Goal: Information Seeking & Learning: Learn about a topic

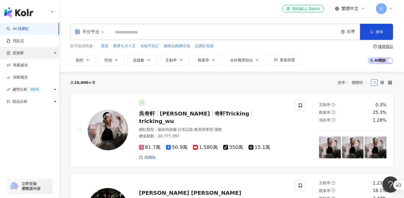
click at [44, 52] on div "資源庫" at bounding box center [29, 53] width 59 height 12
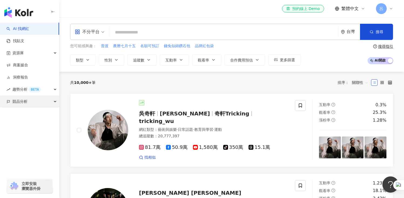
click at [51, 101] on div "競品分析" at bounding box center [29, 101] width 59 height 12
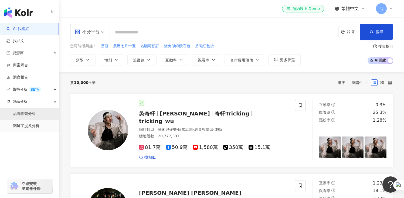
click at [32, 115] on link "品牌帳號分析" at bounding box center [24, 113] width 23 height 5
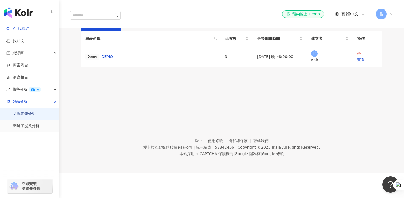
scroll to position [61, 0]
click at [360, 63] on link "查看" at bounding box center [367, 56] width 21 height 11
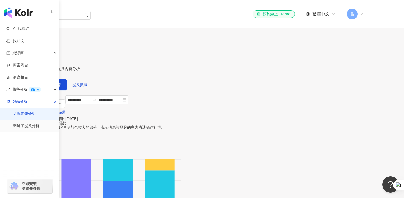
click at [54, 9] on button "button" at bounding box center [53, 12] width 4 height 12
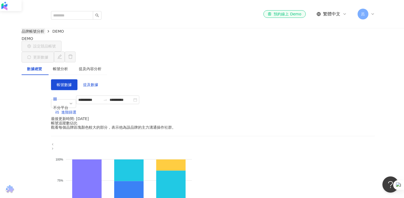
click at [45, 28] on link "品牌帳號分析" at bounding box center [32, 31] width 25 height 6
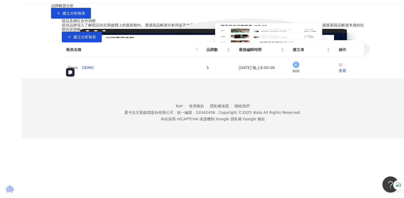
scroll to position [77, 0]
click at [96, 39] on span "建立分析報表" at bounding box center [84, 37] width 23 height 4
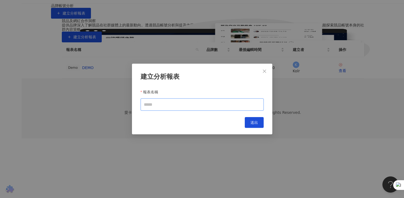
click at [161, 106] on input "報表名稱" at bounding box center [201, 104] width 123 height 12
type input "*"
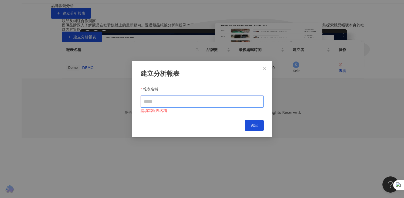
type input "*"
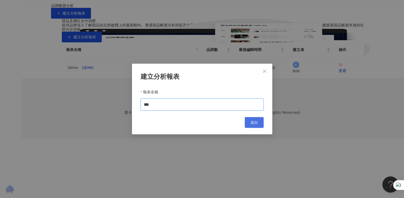
type input "***"
click at [252, 123] on span "送出" at bounding box center [254, 122] width 8 height 4
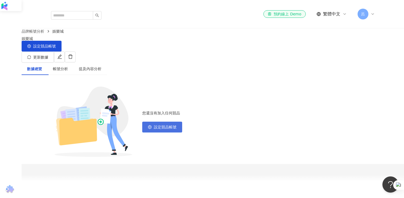
click at [176, 125] on span "設定競品帳號" at bounding box center [165, 127] width 23 height 4
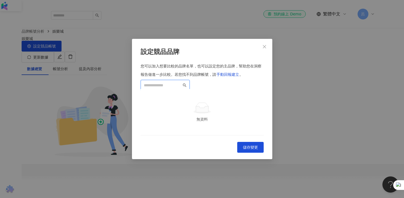
click at [169, 82] on input "search" at bounding box center [163, 85] width 38 height 6
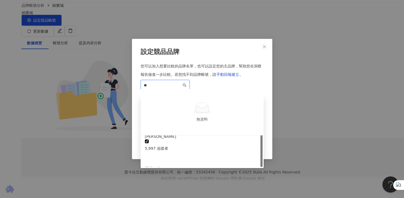
scroll to position [35, 0]
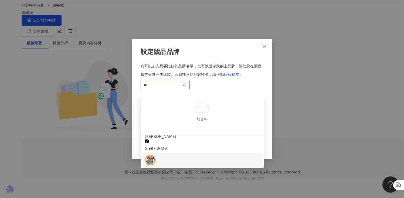
click at [205, 154] on div "星城Online 301,646 追蹤者" at bounding box center [202, 168] width 114 height 29
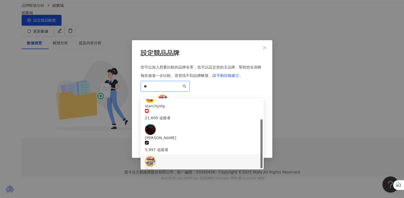
click at [155, 83] on input "**" at bounding box center [163, 86] width 38 height 6
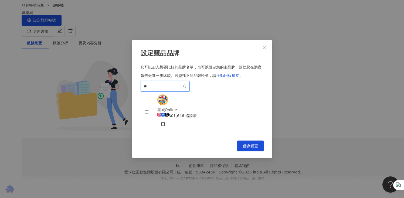
click at [157, 83] on input "**" at bounding box center [163, 86] width 38 height 6
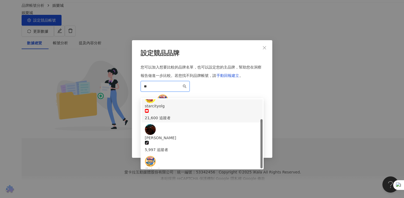
scroll to position [23, 0]
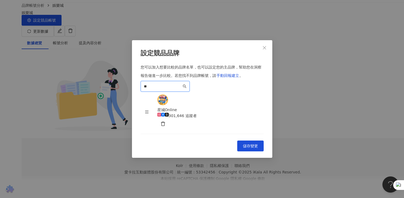
click at [157, 83] on input "**" at bounding box center [163, 86] width 38 height 6
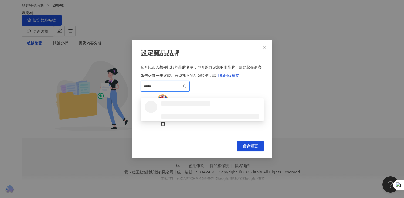
scroll to position [0, 0]
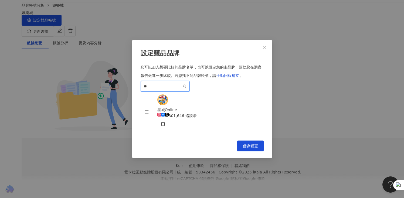
click at [172, 83] on input "**" at bounding box center [163, 86] width 38 height 6
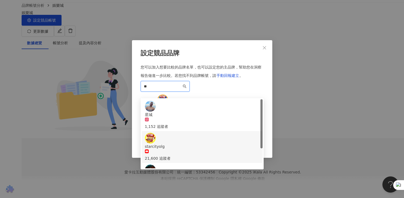
click at [184, 143] on div "starcityolg" at bounding box center [202, 146] width 114 height 6
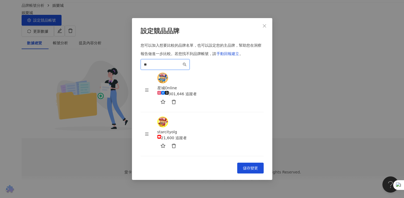
click at [165, 67] on input "**" at bounding box center [163, 64] width 38 height 6
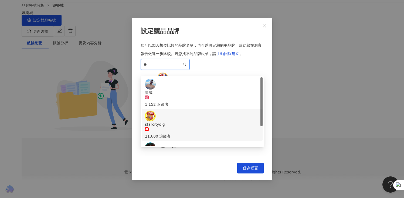
click at [165, 67] on input "**" at bounding box center [163, 64] width 38 height 6
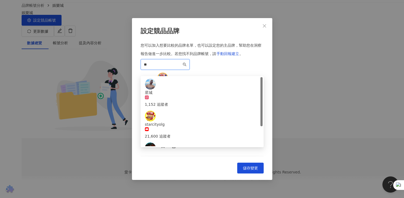
type input "*"
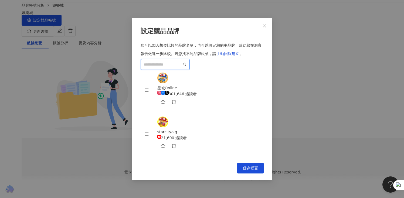
type input "*"
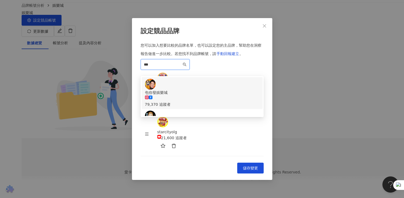
click at [188, 101] on div "79,370 追蹤者" at bounding box center [202, 104] width 114 height 6
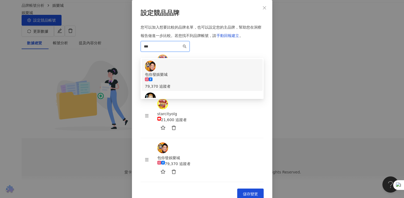
click at [178, 49] on input "***" at bounding box center [163, 46] width 38 height 6
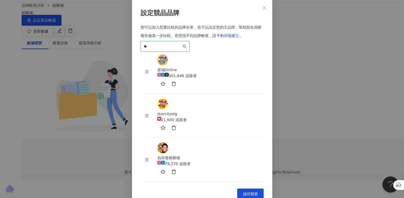
type input "*"
type input "***"
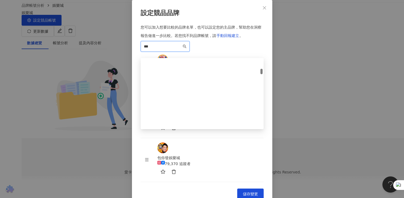
scroll to position [133, 0]
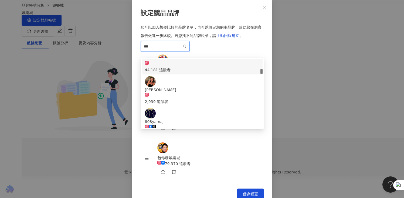
click at [160, 49] on input "***" at bounding box center [163, 46] width 38 height 6
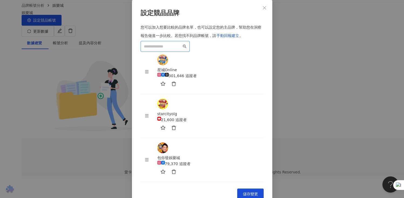
type input "*"
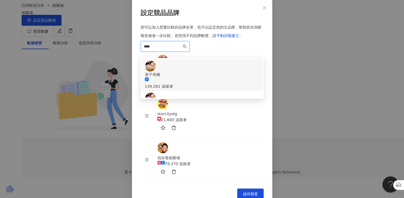
click at [201, 89] on div "老子有錢 139,581 追蹤者" at bounding box center [202, 75] width 114 height 29
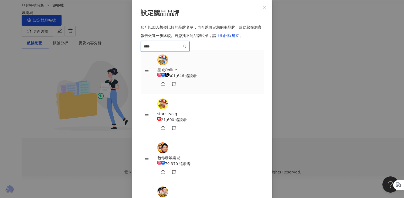
scroll to position [13, 0]
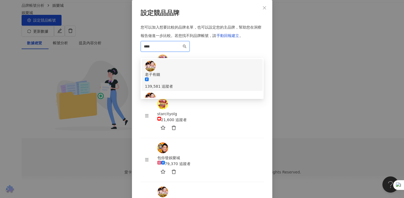
click at [162, 49] on input "****" at bounding box center [163, 46] width 38 height 6
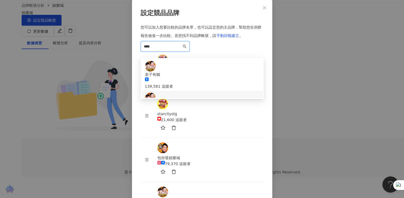
click at [181, 115] on div "5,140 追蹤者" at bounding box center [202, 118] width 114 height 6
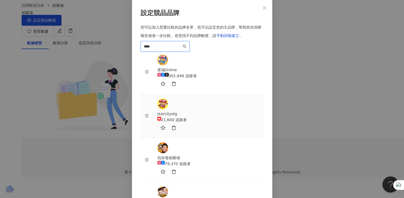
scroll to position [35, 0]
click at [164, 49] on input "****" at bounding box center [163, 46] width 38 height 6
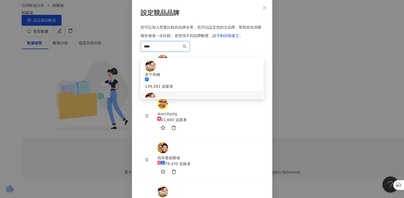
click at [164, 49] on input "****" at bounding box center [163, 46] width 38 height 6
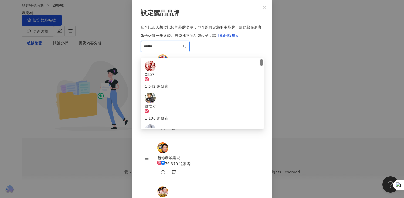
type input "*******"
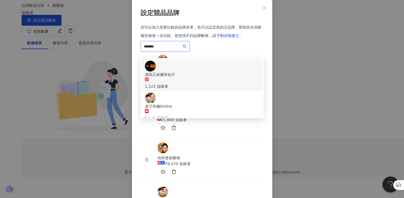
click at [164, 49] on input "*******" at bounding box center [163, 46] width 38 height 6
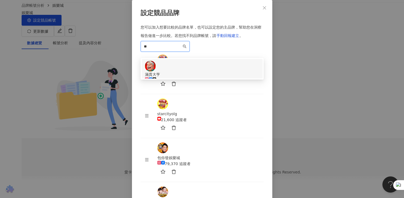
click at [185, 89] on div "150,462 追蹤者" at bounding box center [202, 86] width 114 height 6
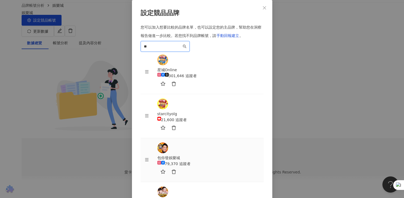
scroll to position [56, 0]
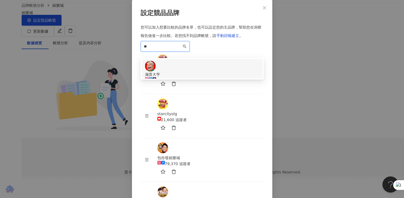
click at [157, 49] on input "**" at bounding box center [163, 46] width 38 height 6
click at [173, 88] on div "93,705 追蹤者" at bounding box center [202, 83] width 114 height 12
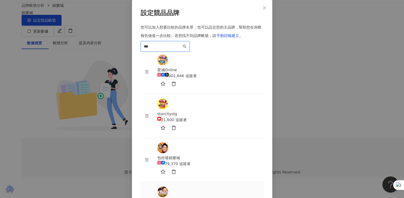
scroll to position [77, 0]
click at [174, 49] on input "***" at bounding box center [163, 46] width 38 height 6
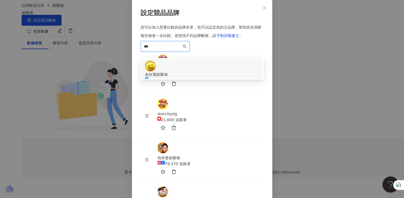
click at [174, 49] on input "***" at bounding box center [163, 46] width 38 height 6
click at [186, 77] on div "豪神娛樂城" at bounding box center [202, 74] width 114 height 6
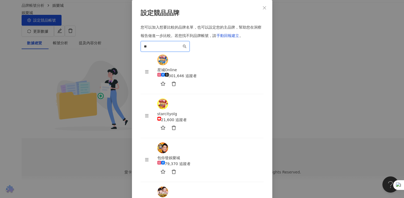
scroll to position [71, 0]
type input "**"
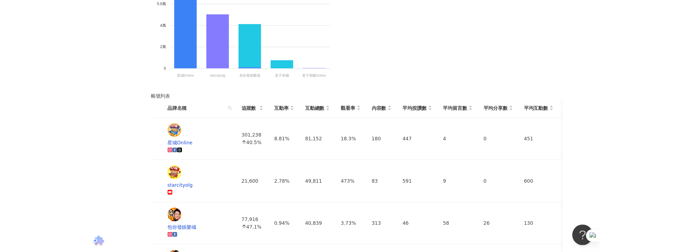
scroll to position [265, 0]
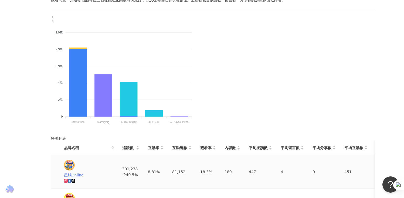
click at [75, 179] on icon at bounding box center [73, 180] width 3 height 3
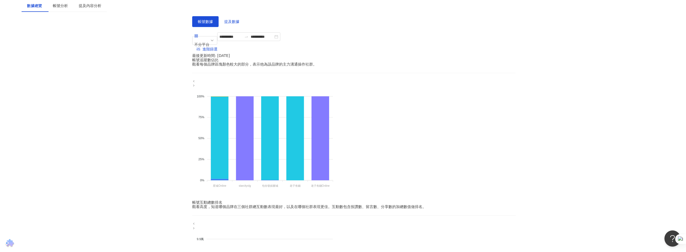
scroll to position [63, 0]
click at [209, 41] on div "不分平台" at bounding box center [201, 45] width 15 height 8
click at [215, 71] on div "Instagram" at bounding box center [214, 74] width 35 height 6
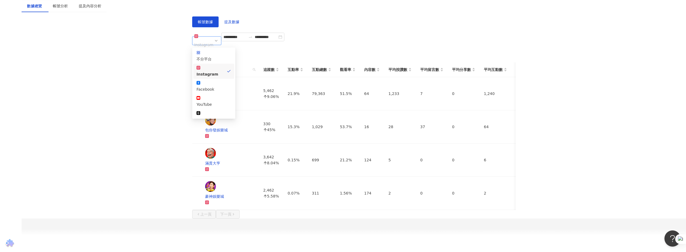
click at [214, 41] on div "Instagram" at bounding box center [203, 45] width 19 height 8
click at [218, 86] on div "Facebook" at bounding box center [214, 89] width 35 height 6
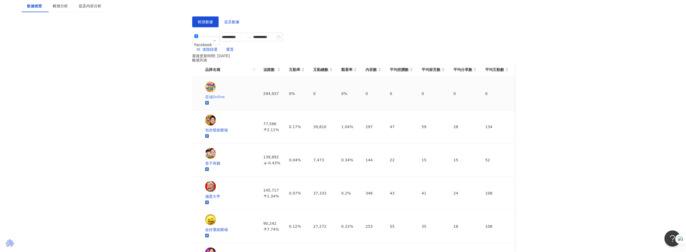
click at [208, 101] on icon at bounding box center [207, 102] width 2 height 2
click at [209, 101] on icon at bounding box center [207, 103] width 4 height 4
click at [208, 135] on icon at bounding box center [207, 136] width 2 height 2
click at [209, 167] on icon at bounding box center [207, 169] width 4 height 4
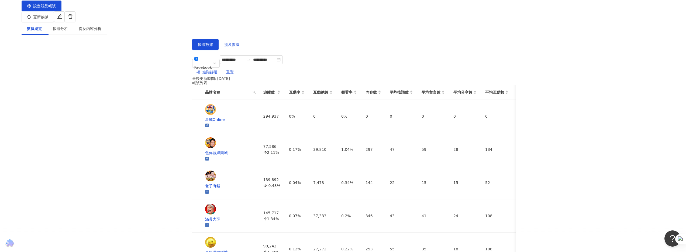
scroll to position [41, 0]
click at [171, 120] on main "**********" at bounding box center [354, 147] width 665 height 319
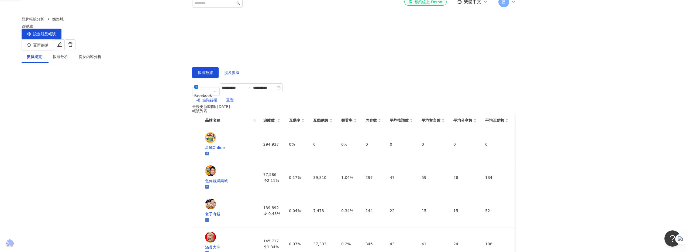
scroll to position [0, 0]
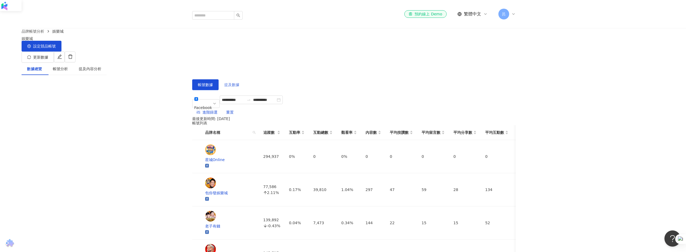
click at [227, 82] on span "提及數據" at bounding box center [231, 84] width 15 height 4
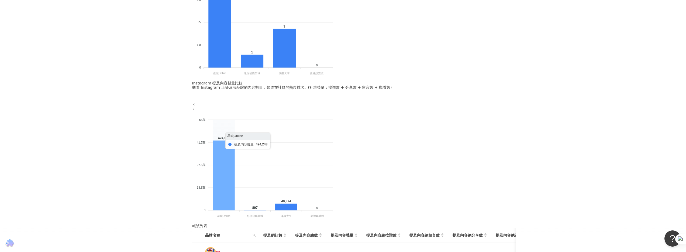
scroll to position [192, 0]
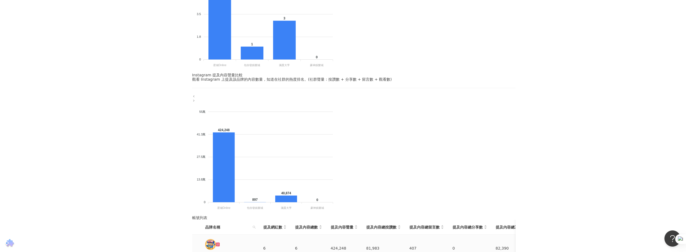
click at [381, 194] on div "81,983" at bounding box center [383, 248] width 35 height 6
click at [351, 194] on span "提及內容聲量" at bounding box center [342, 228] width 23 height 6
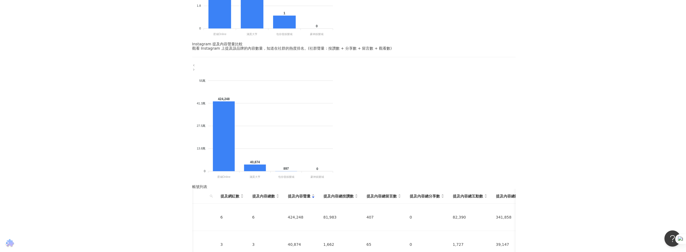
scroll to position [0, 0]
click at [384, 194] on td "81,983" at bounding box center [383, 217] width 43 height 27
click at [385, 194] on div "81,983" at bounding box center [383, 217] width 35 height 6
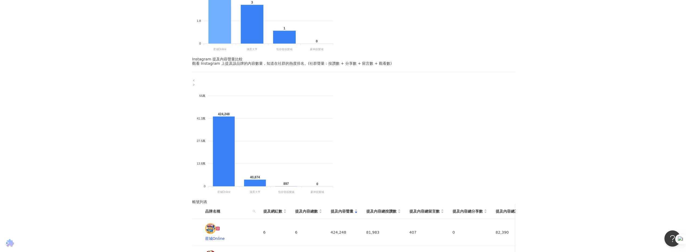
scroll to position [240, 0]
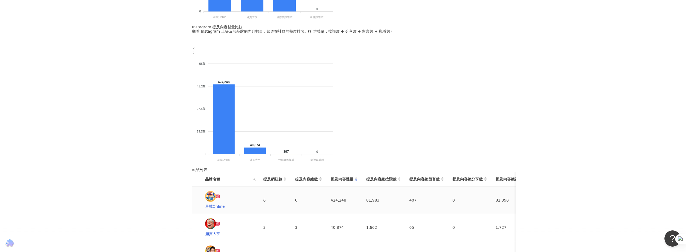
click at [230, 194] on div "星城Online" at bounding box center [230, 206] width 50 height 6
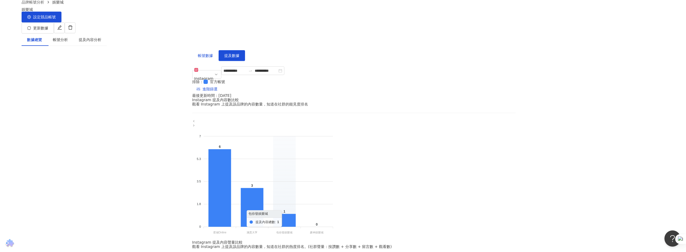
scroll to position [0, 0]
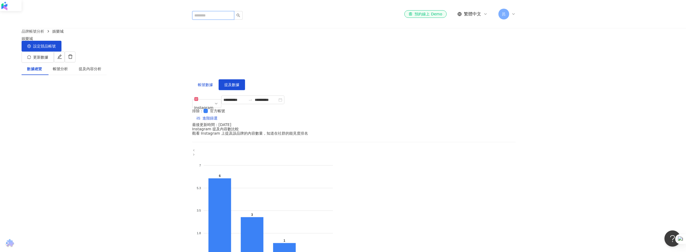
click at [212, 11] on input "search" at bounding box center [213, 15] width 42 height 9
type input "**"
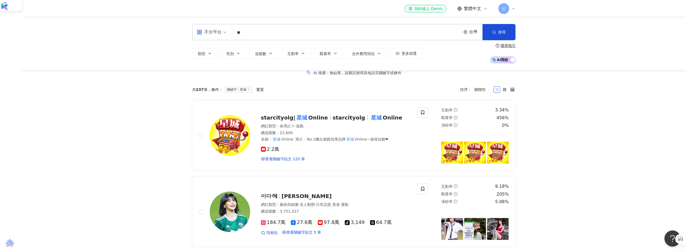
click at [216, 37] on span at bounding box center [212, 32] width 30 height 16
click at [219, 57] on div "Instagram" at bounding box center [213, 56] width 30 height 7
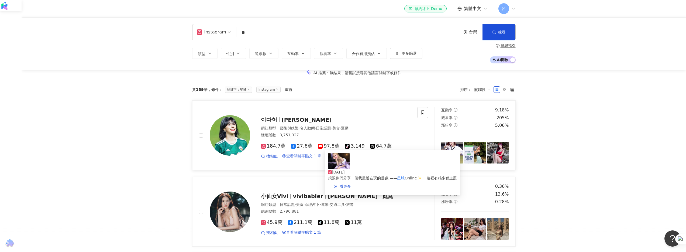
click at [294, 158] on span "查看關鍵字貼文 1 筆" at bounding box center [303, 156] width 35 height 4
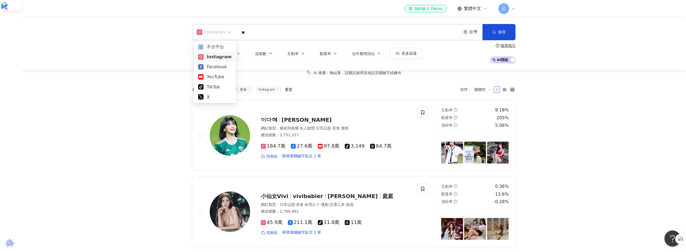
click at [216, 26] on input "search" at bounding box center [214, 28] width 34 height 9
click at [217, 49] on div "不分平台" at bounding box center [214, 46] width 33 height 7
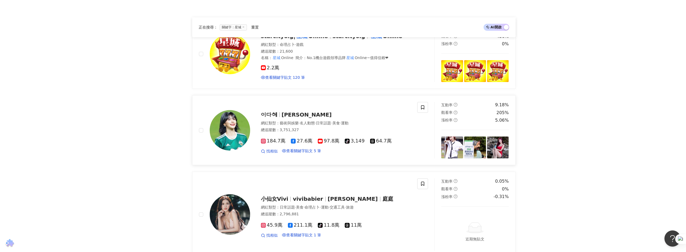
scroll to position [71, 0]
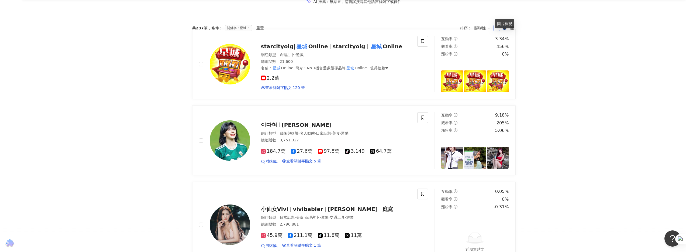
click at [403, 29] on rect at bounding box center [505, 28] width 1 height 1
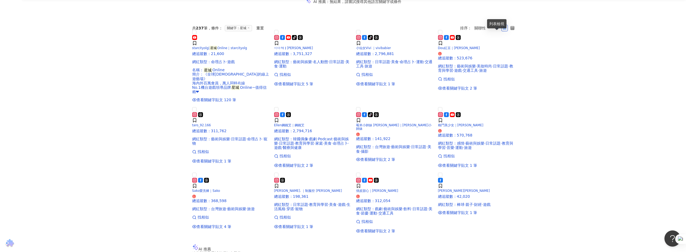
click at [403, 30] on icon at bounding box center [497, 28] width 4 height 4
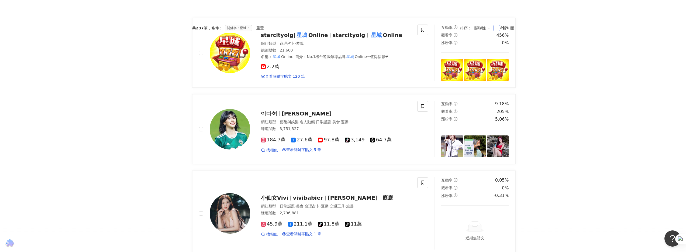
scroll to position [87, 0]
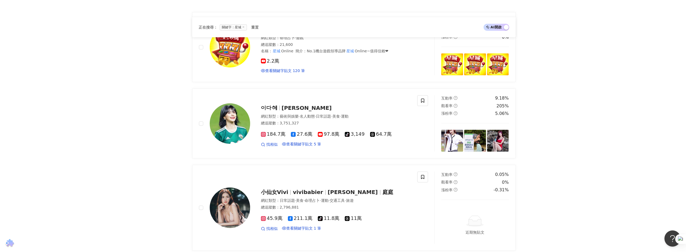
click at [403, 30] on span "AI 開啟 AI 關閉" at bounding box center [497, 27] width 26 height 7
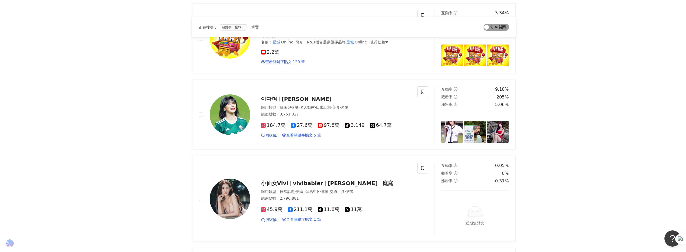
scroll to position [63, 0]
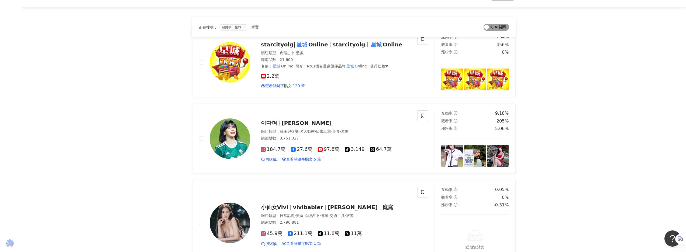
click at [403, 30] on span "AI 開啟 AI 關閉" at bounding box center [497, 27] width 26 height 7
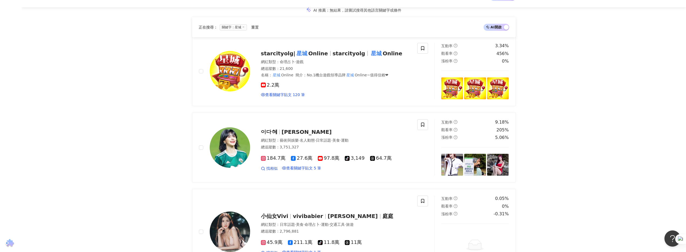
scroll to position [87, 0]
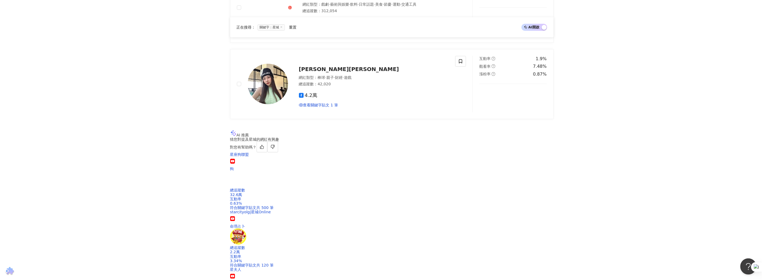
scroll to position [934, 0]
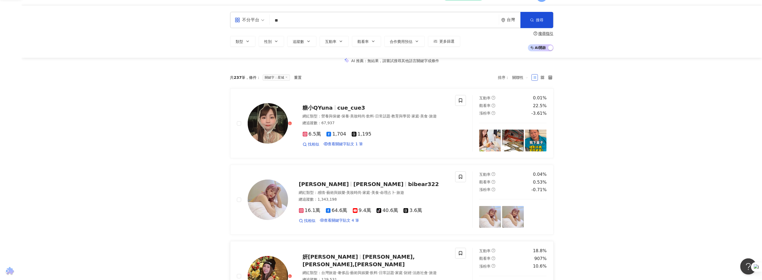
scroll to position [27, 0]
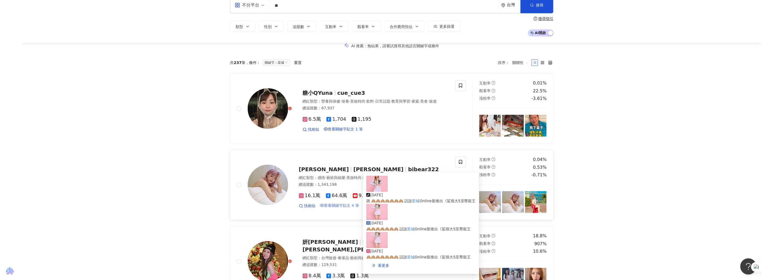
click at [338, 194] on span "查看關鍵字貼文 4 筆" at bounding box center [341, 205] width 35 height 4
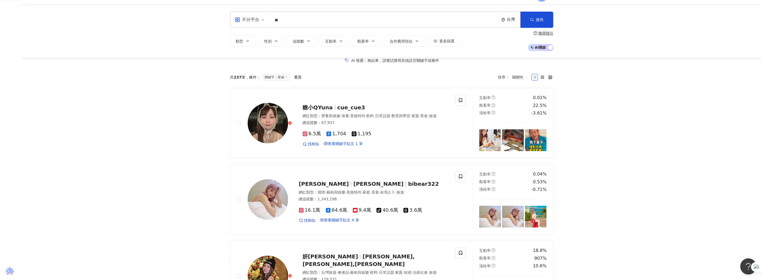
scroll to position [13, 0]
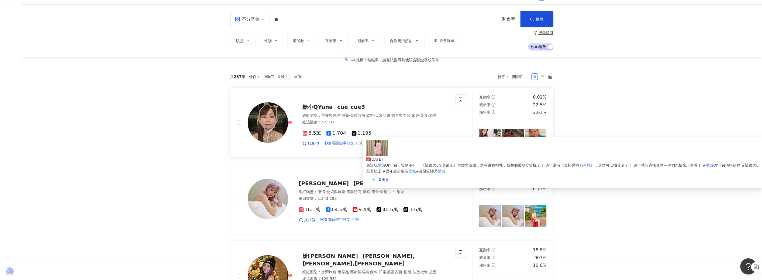
click at [335, 145] on span "查看關鍵字貼文 1 筆" at bounding box center [345, 143] width 35 height 4
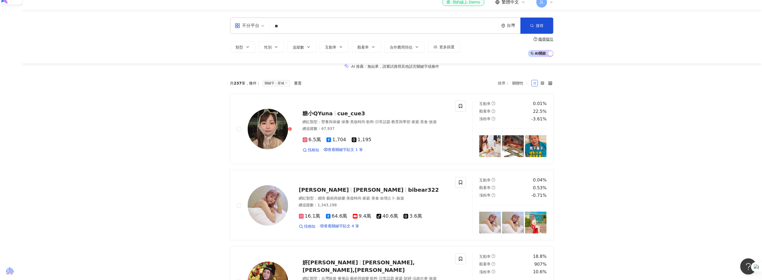
scroll to position [0, 0]
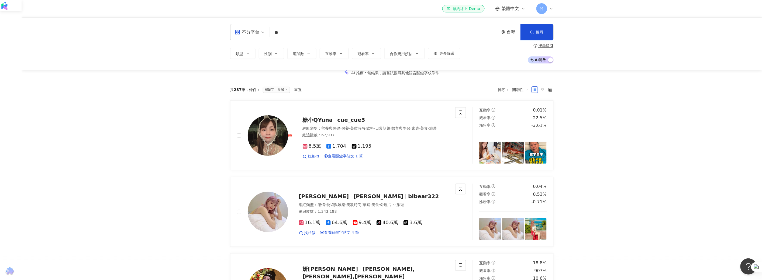
click at [403, 9] on icon at bounding box center [551, 8] width 4 height 4
click at [403, 53] on link "團隊成員管理" at bounding box center [558, 55] width 23 height 4
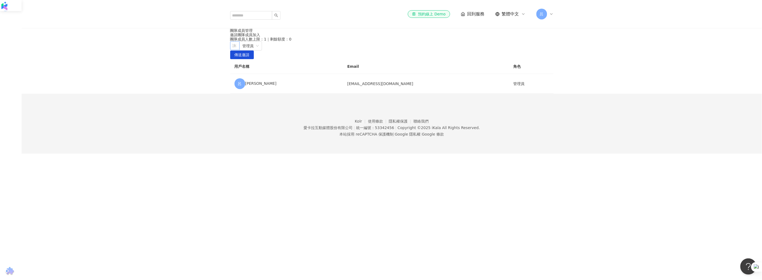
click at [240, 50] on div "請輸入一個或多個電子郵件" at bounding box center [234, 45] width 9 height 9
click at [233, 48] on div at bounding box center [232, 46] width 2 height 4
type input "*"
type input "*********"
click at [233, 48] on div at bounding box center [232, 46] width 2 height 4
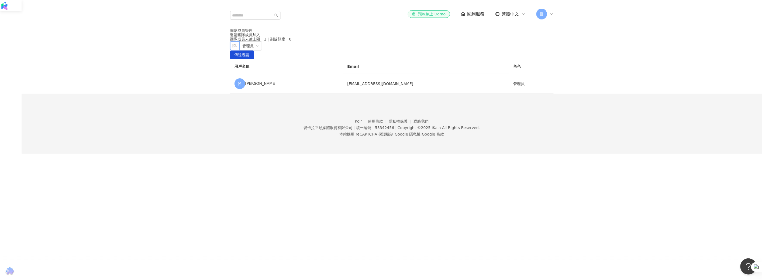
paste input "**********"
type input "**********"
click at [250, 59] on span "傳送邀請" at bounding box center [242, 55] width 15 height 9
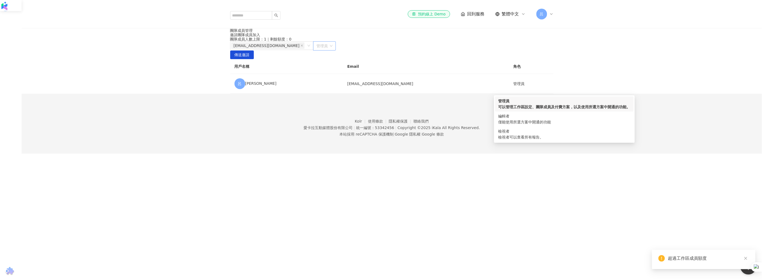
click at [333, 50] on span "管理員" at bounding box center [324, 46] width 16 height 9
click at [403, 123] on div "僅能使用所選方案中開通的功能" at bounding box center [564, 122] width 132 height 6
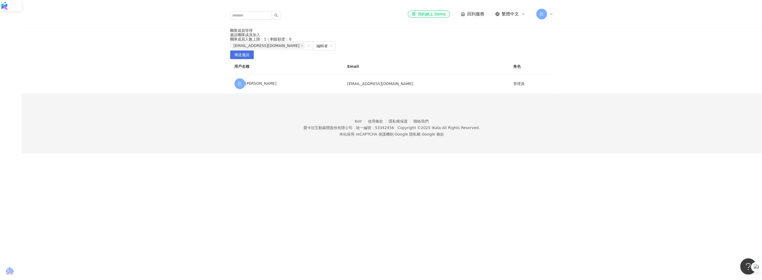
click at [250, 59] on span "傳送邀請" at bounding box center [242, 55] width 15 height 9
click at [403, 194] on div "超過工作區成員額度" at bounding box center [708, 258] width 81 height 6
click at [403, 94] on div "團隊成員管理 邀請團隊成員加入 團隊成員人數上限：1 ｜ 剩餘額度：0 maxine_huang@wdkingtech.com 編輯者 傳送邀請 用戶名稱 E…" at bounding box center [392, 60] width 741 height 65
click at [303, 47] on icon "close" at bounding box center [302, 45] width 3 height 3
click at [233, 48] on div at bounding box center [232, 46] width 2 height 4
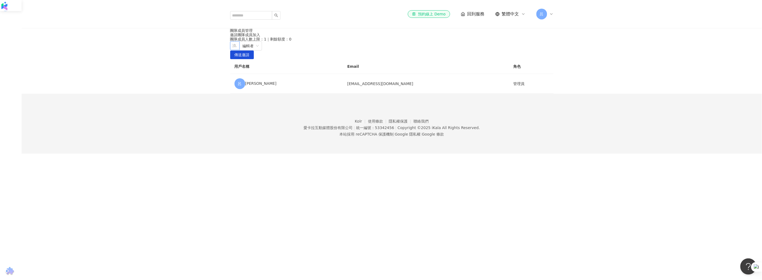
paste input "**********"
type input "**********"
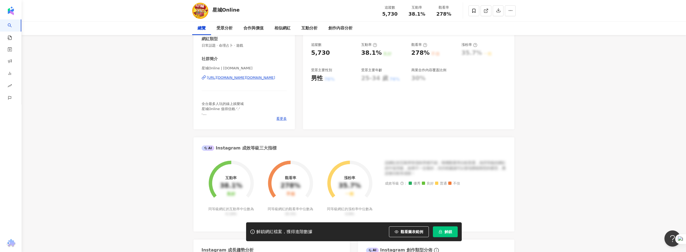
scroll to position [13, 0]
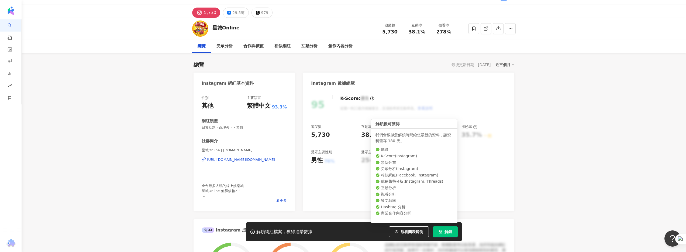
click at [452, 230] on button "解鎖" at bounding box center [445, 231] width 25 height 11
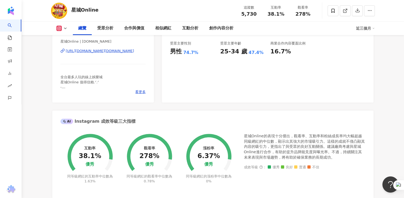
scroll to position [124, 0]
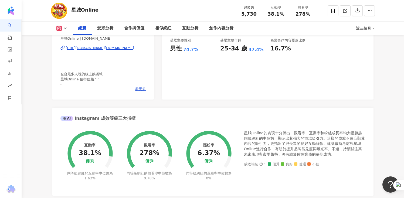
click at [140, 90] on span "看更多" at bounding box center [140, 89] width 11 height 5
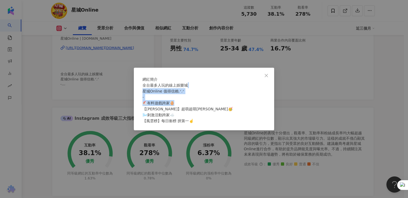
drag, startPoint x: 266, startPoint y: 106, endPoint x: 264, endPoint y: 87, distance: 19.0
click at [264, 87] on div "網紅簡介 全台最多人玩的線上娛樂城 星城Online 值得信賴.ᐟ‪‪‪.ᐟ‪‪‪ - 🐔有料遊戲跨家🥚 【阿尼瑪Lotta】超萌超萌阿尼瑪🥳 🌬️刺激活動跨…" at bounding box center [204, 99] width 140 height 63
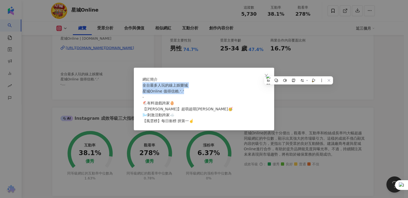
drag, startPoint x: 267, startPoint y: 97, endPoint x: 264, endPoint y: 84, distance: 12.6
click at [264, 84] on div "網紅簡介 全台最多人玩的線上娛樂城 星城Online 值得信賴.ᐟ‪‪‪.ᐟ‪‪‪ - 🐔有料遊戲跨家🥚 【阿尼瑪Lotta】超萌超萌阿尼瑪🥳 🌬️刺激活動跨…" at bounding box center [204, 99] width 140 height 63
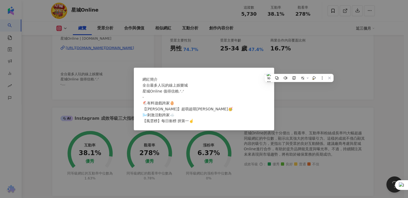
click at [68, 84] on div "網紅簡介 全台最多人玩的線上娛樂城 星城Online 值得信賴.ᐟ‪‪‪.ᐟ‪‪‪ - 🐔有料遊戲跨家🥚 【阿尼瑪Lotta】超萌超萌阿尼瑪🥳 🌬️刺激活動跨…" at bounding box center [204, 99] width 408 height 198
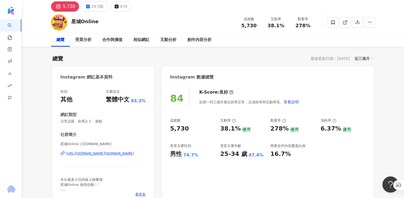
scroll to position [19, 0]
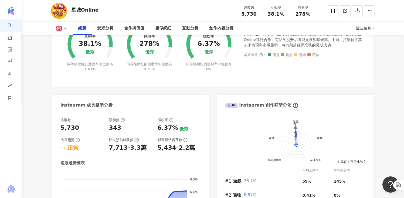
scroll to position [257, 0]
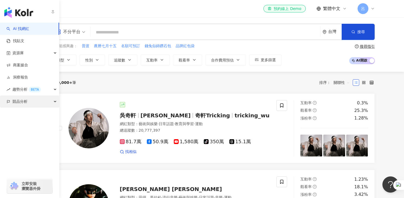
click at [18, 100] on span "競品分析" at bounding box center [19, 101] width 15 height 12
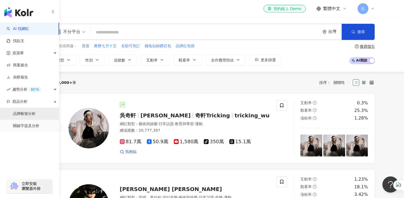
click at [24, 113] on link "品牌帳號分析" at bounding box center [24, 113] width 23 height 5
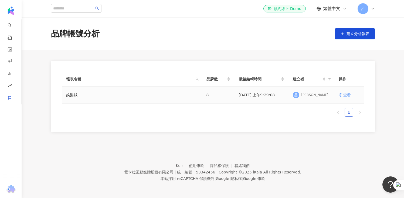
click at [349, 95] on div "查看" at bounding box center [347, 95] width 8 height 6
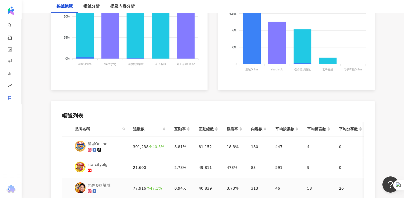
scroll to position [186, 0]
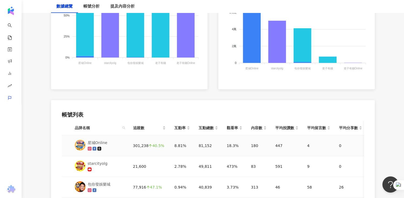
click at [95, 150] on icon at bounding box center [94, 149] width 4 height 4
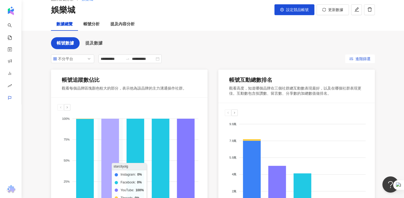
scroll to position [26, 0]
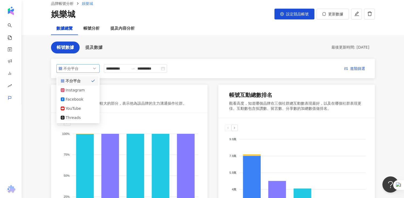
click at [81, 70] on span "不分平台" at bounding box center [77, 68] width 39 height 8
click at [82, 99] on div "Facebook" at bounding box center [75, 99] width 18 height 6
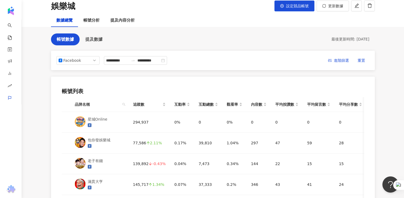
scroll to position [36, 0]
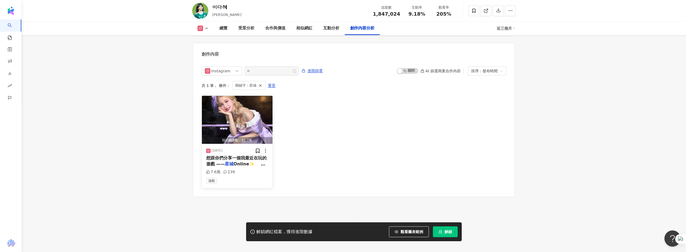
click at [240, 161] on span "Online✨ ⠀ 這裡有很多種主題" at bounding box center [235, 166] width 59 height 11
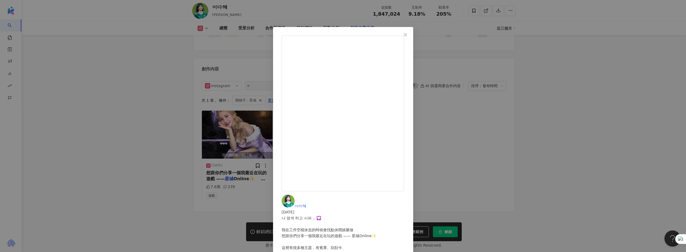
scroll to position [1625, 0]
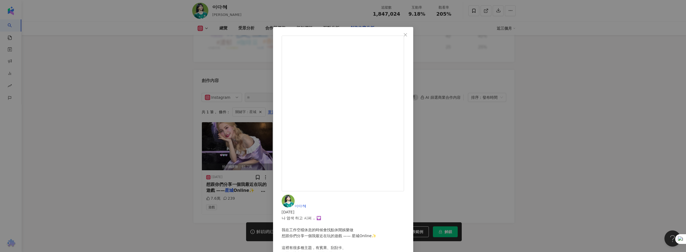
scroll to position [1620, 0]
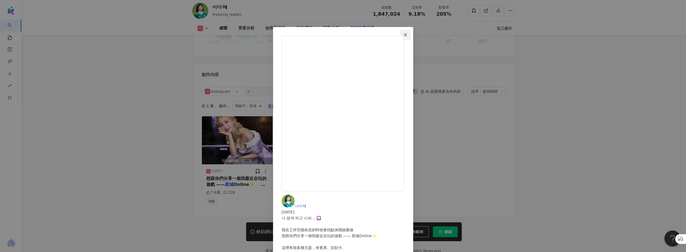
click at [411, 37] on button "Close" at bounding box center [405, 34] width 11 height 11
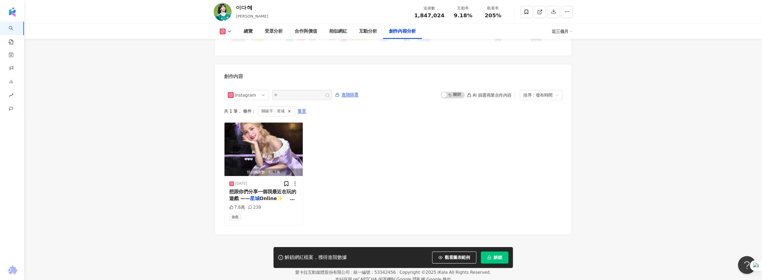
scroll to position [1608, 0]
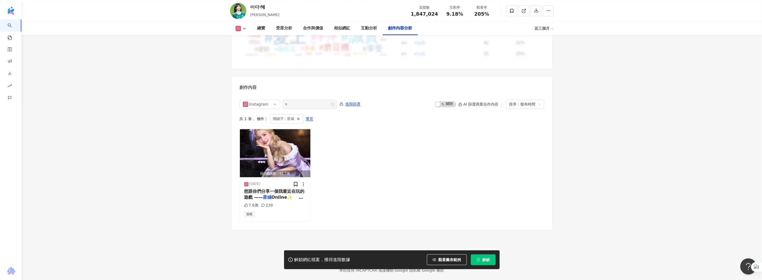
scroll to position [1601, 0]
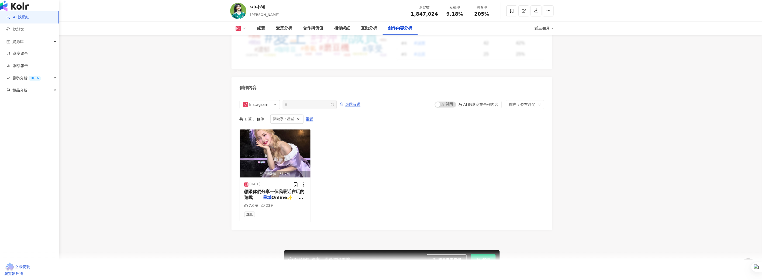
click at [9, 10] on img "button" at bounding box center [14, 6] width 29 height 11
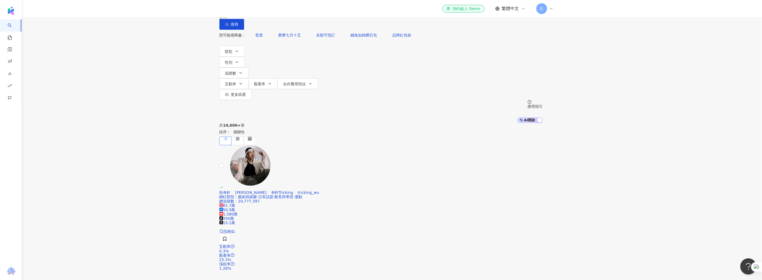
click at [298, 10] on input "search" at bounding box center [276, 5] width 44 height 10
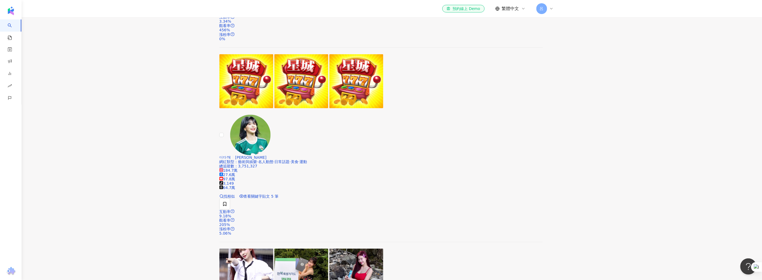
scroll to position [156, 0]
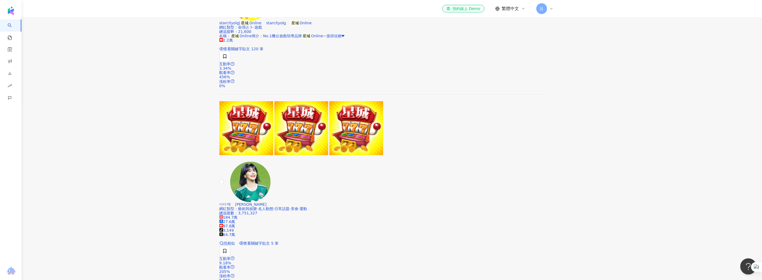
type input "**"
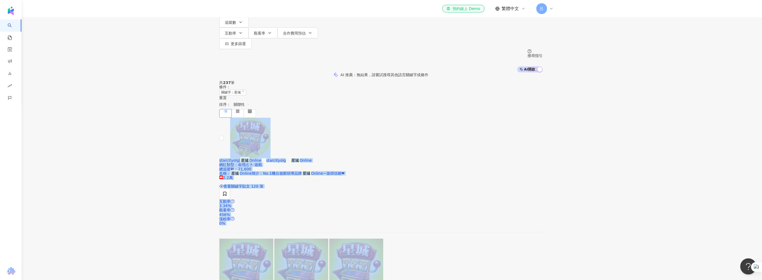
scroll to position [0, 0]
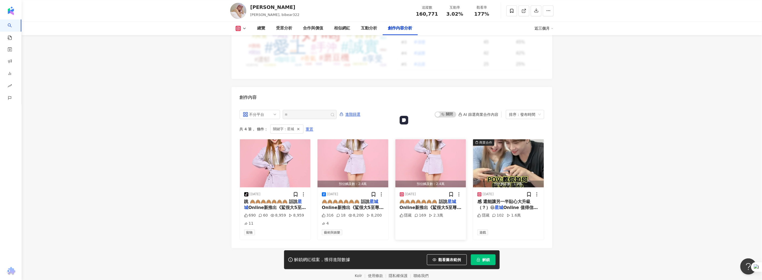
click at [421, 139] on img "button" at bounding box center [430, 163] width 71 height 48
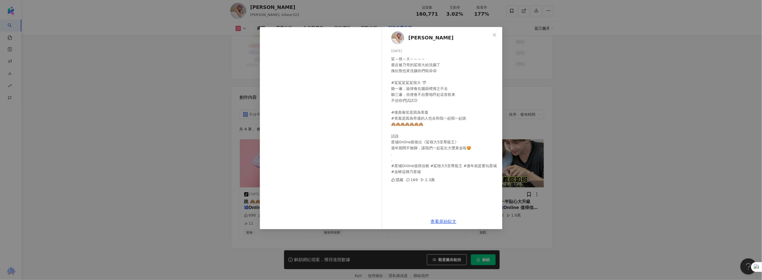
click at [642, 147] on div "比熊 陳又禎 2025/1/19 鯊～很～大～～～～ 最近被乃哥的鯊很大給洗腦了 換比熊也來洗腦你們啦😝😝 #鯊鯊鯊鯊鯊很大 🦈 聽一遍，旋律會在腦袋裡揮之不…" at bounding box center [381, 140] width 762 height 280
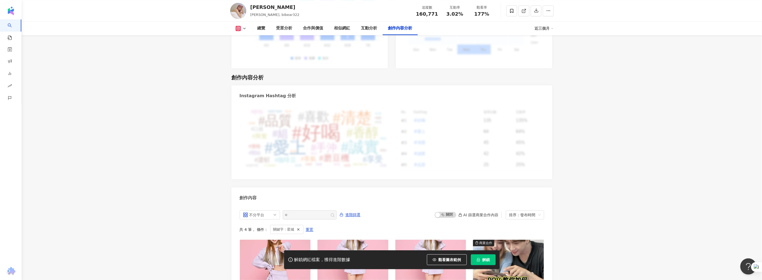
scroll to position [1518, 0]
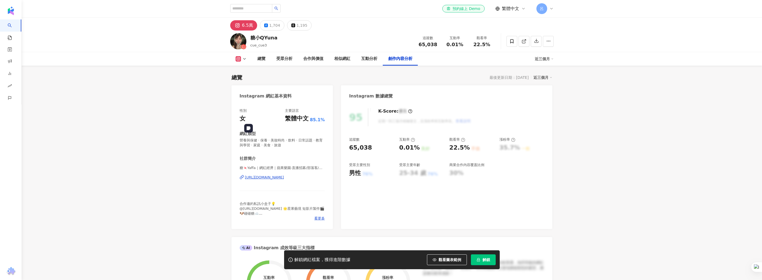
scroll to position [1621, 0]
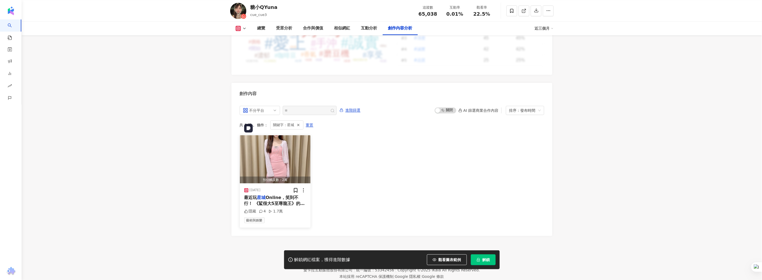
click at [275, 139] on img "button" at bounding box center [275, 159] width 71 height 48
click at [281, 164] on div "View post on Instagram 查看原始貼文" at bounding box center [381, 140] width 762 height 280
click at [278, 194] on span "Online，笑到不行！ 《鯊很大5至尊龍王》的歌太洗腦，還有跳舞挑戰，我整個被朋友笑瘋了！ 過年還有《金蟒逗陣乃" at bounding box center [275, 208] width 62 height 29
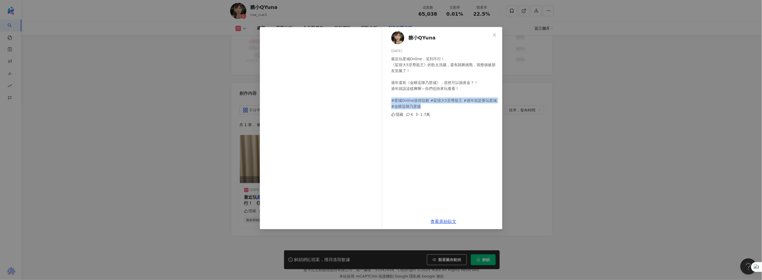
drag, startPoint x: 391, startPoint y: 100, endPoint x: 435, endPoint y: 106, distance: 44.9
click at [435, 106] on div "糖小QYuna [DATE] 最近玩星城Online，笑到不行！ 《鯊很大5至尊龍王》的歌太洗腦，還有跳舞挑戰，我整個被朋友笑瘋了！ 過年還有《金蟒逗陣乃星城…" at bounding box center [444, 120] width 118 height 187
click at [427, 106] on div "最近玩星城Online，笑到不行！ 《鯊很大5至尊龍王》的歌太洗腦，還有跳舞挑戰，我整個被朋友笑瘋了！ 過年還有《金蟒逗陣乃星城》，居然可以抽黃金？！ 過年就…" at bounding box center [444, 82] width 107 height 53
drag, startPoint x: 424, startPoint y: 106, endPoint x: 402, endPoint y: 99, distance: 22.3
click at [402, 99] on div "最近玩星城Online，笑到不行！ 《鯊很大5至尊龍王》的歌太洗腦，還有跳舞挑戰，我整個被朋友笑瘋了！ 過年還有《金蟒逗陣乃星城》，居然可以抽黃金？！ 過年就…" at bounding box center [444, 82] width 107 height 53
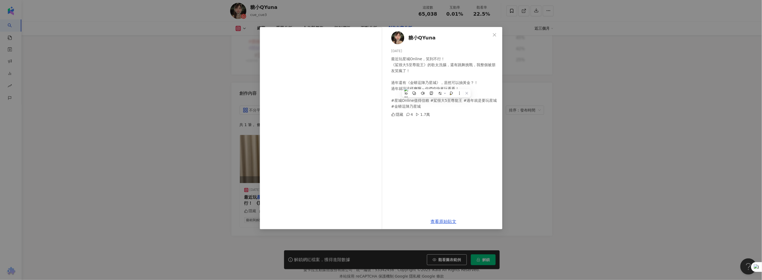
click at [463, 164] on div "糖小QYuna 2025/1/19 最近玩星城Online，笑到不行！ 《鯊很大5至尊龍王》的歌太洗腦，還有跳舞挑戰，我整個被朋友笑瘋了！ 過年還有《金蟒逗陣…" at bounding box center [444, 120] width 118 height 187
click at [592, 145] on div "糖小QYuna 2025/1/19 最近玩星城Online，笑到不行！ 《鯊很大5至尊龍王》的歌太洗腦，還有跳舞挑戰，我整個被朋友笑瘋了！ 過年還有《金蟒逗陣…" at bounding box center [381, 140] width 762 height 280
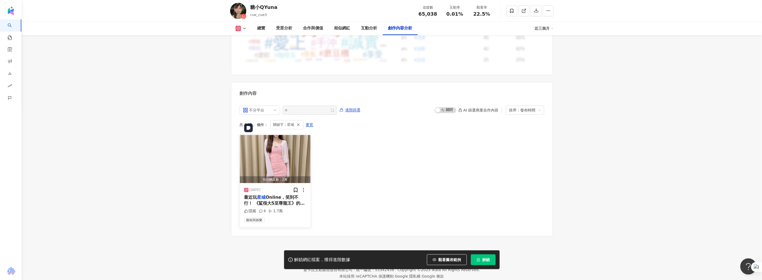
click at [289, 135] on img "button" at bounding box center [275, 159] width 71 height 48
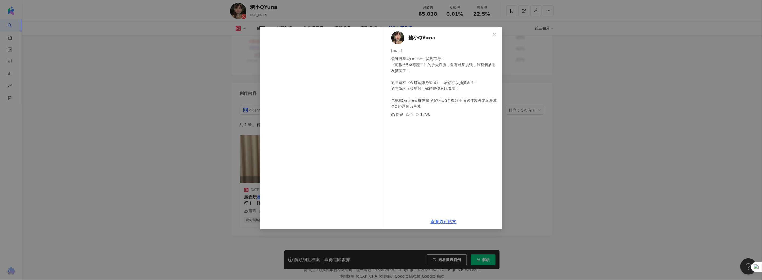
click at [549, 186] on div "糖小QYuna 2025/1/19 最近玩星城Online，笑到不行！ 《鯊很大5至尊龍王》的歌太洗腦，還有跳舞挑戰，我整個被朋友笑瘋了！ 過年還有《金蟒逗陣…" at bounding box center [381, 140] width 762 height 280
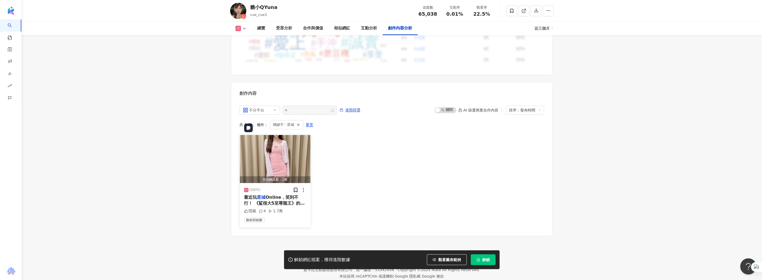
click at [275, 140] on img "button" at bounding box center [275, 159] width 71 height 48
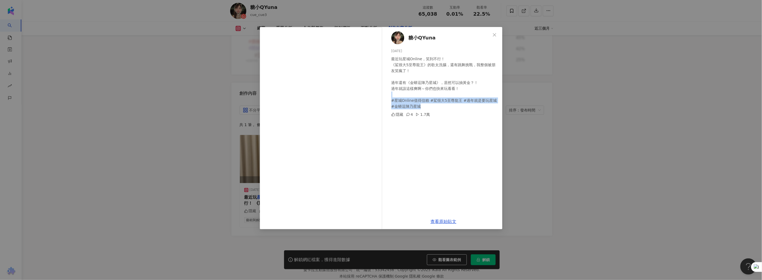
drag, startPoint x: 390, startPoint y: 97, endPoint x: 422, endPoint y: 107, distance: 33.2
click at [422, 107] on div "糖小QYuna 2025/1/19 最近玩星城Online，笑到不行！ 《鯊很大5至尊龍王》的歌太洗腦，還有跳舞挑戰，我整個被朋友笑瘋了！ 過年還有《金蟒逗陣…" at bounding box center [444, 120] width 118 height 187
click at [438, 156] on div "糖小QYuna 2025/1/19 最近玩星城Online，笑到不行！ 《鯊很大5至尊龍王》的歌太洗腦，還有跳舞挑戰，我整個被朋友笑瘋了！ 過年還有《金蟒逗陣…" at bounding box center [444, 120] width 118 height 187
drag, startPoint x: 430, startPoint y: 115, endPoint x: 413, endPoint y: 113, distance: 17.1
click at [408, 112] on div "隱藏 4 1.7萬" at bounding box center [444, 114] width 107 height 6
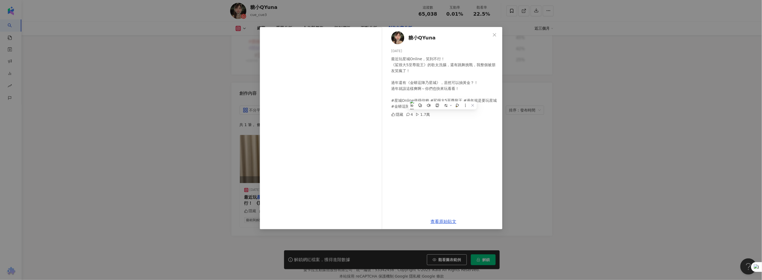
click at [424, 148] on div "糖小QYuna 2025/1/19 最近玩星城Online，笑到不行！ 《鯊很大5至尊龍王》的歌太洗腦，還有跳舞挑戰，我整個被朋友笑瘋了！ 過年還有《金蟒逗陣…" at bounding box center [444, 120] width 118 height 187
click at [421, 39] on span "糖小QYuna" at bounding box center [422, 38] width 27 height 8
click at [496, 36] on icon "close" at bounding box center [494, 34] width 3 height 3
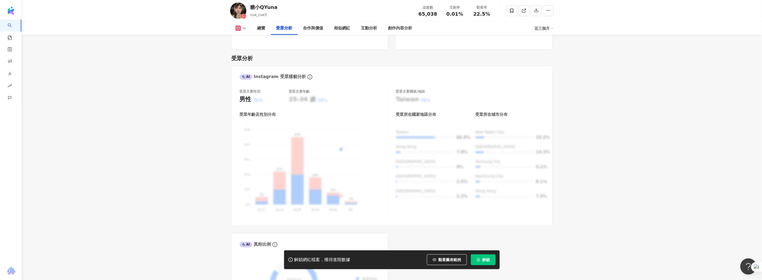
scroll to position [459, 0]
click at [549, 13] on icon "button" at bounding box center [548, 10] width 5 height 5
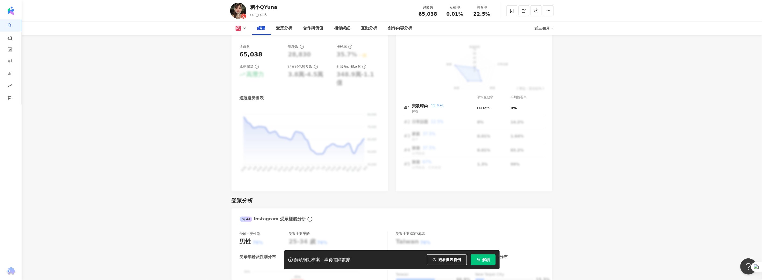
scroll to position [297, 0]
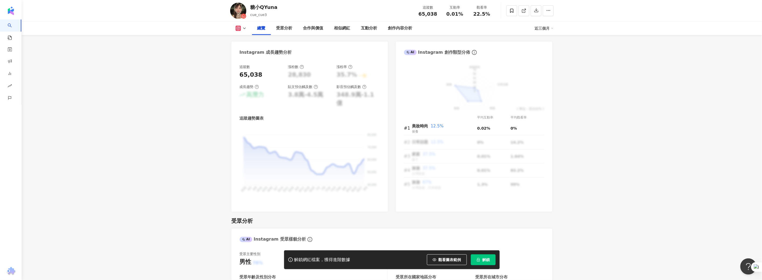
click at [258, 9] on div "糖小QYuna" at bounding box center [263, 7] width 27 height 7
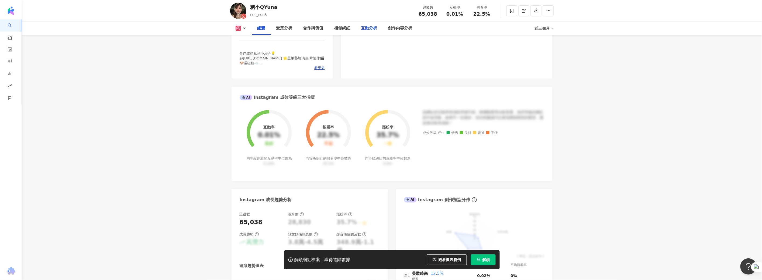
scroll to position [67, 0]
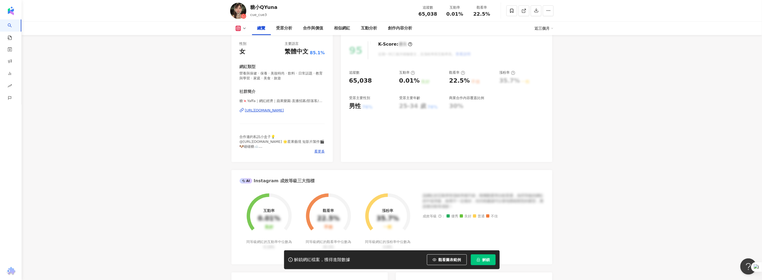
click at [258, 27] on div "總覽" at bounding box center [261, 28] width 8 height 6
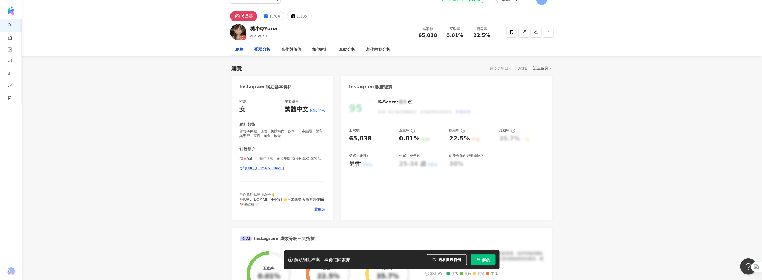
scroll to position [0, 0]
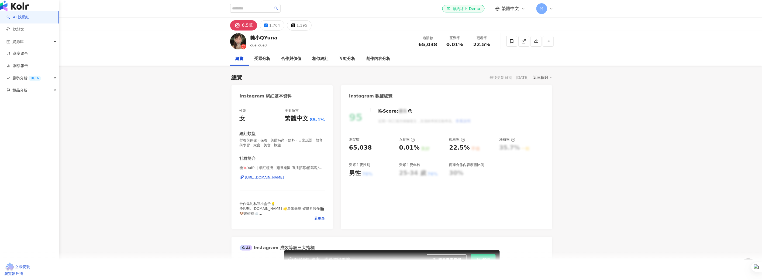
click at [20, 11] on img "button" at bounding box center [14, 6] width 29 height 11
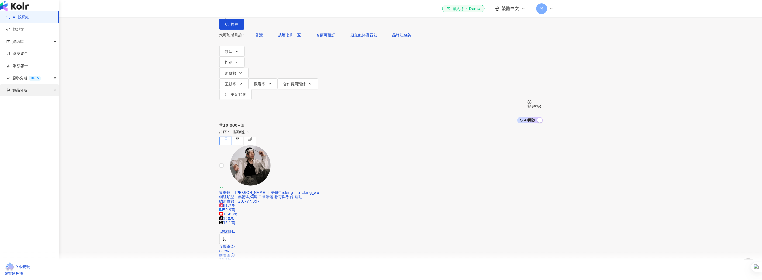
click at [24, 96] on span "競品分析" at bounding box center [19, 90] width 15 height 12
click at [24, 105] on link "品牌帳號分析" at bounding box center [24, 101] width 23 height 5
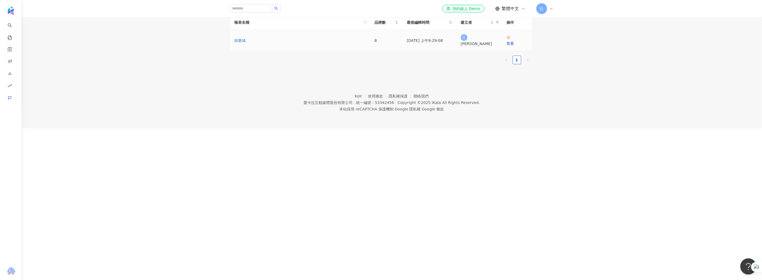
click at [246, 43] on link "娛樂城" at bounding box center [240, 40] width 11 height 6
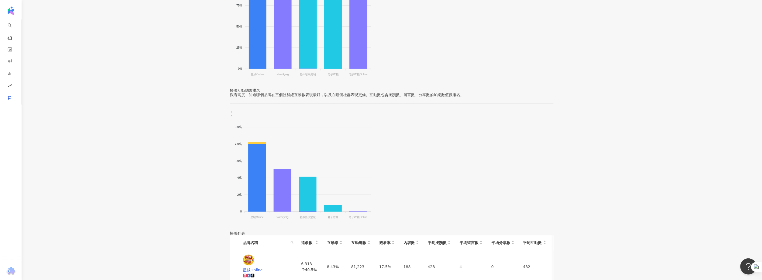
scroll to position [171, 0]
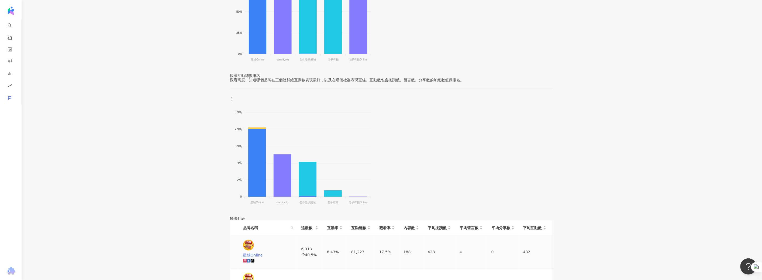
click at [250, 259] on icon at bounding box center [248, 260] width 2 height 2
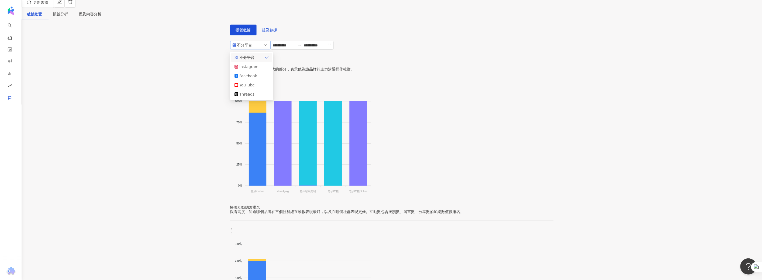
click at [259, 49] on span "不分平台" at bounding box center [250, 45] width 36 height 8
click at [252, 79] on div "Facebook" at bounding box center [248, 76] width 18 height 6
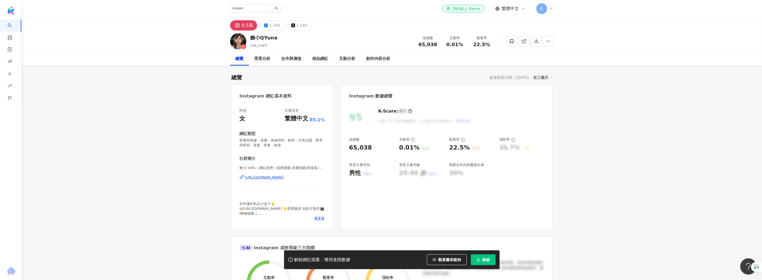
click at [244, 25] on div "6.5萬" at bounding box center [247, 26] width 11 height 8
click at [234, 26] on button "6.5萬" at bounding box center [243, 25] width 27 height 10
click at [241, 41] on img at bounding box center [238, 41] width 16 height 16
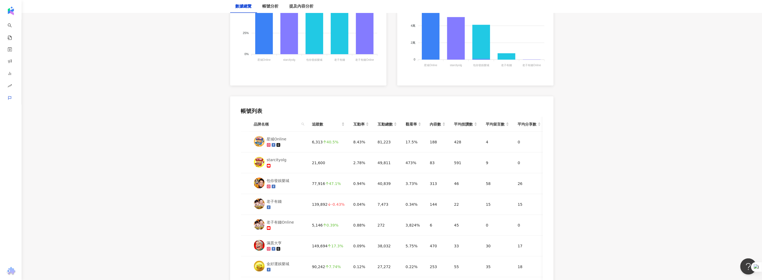
scroll to position [62, 0]
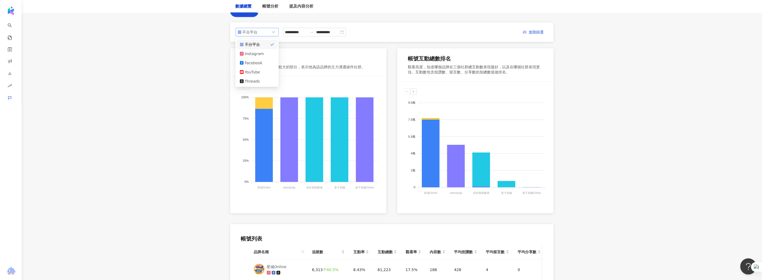
click at [259, 33] on div "不分平台" at bounding box center [252, 32] width 18 height 8
click at [254, 60] on div "Facebook" at bounding box center [254, 63] width 18 height 6
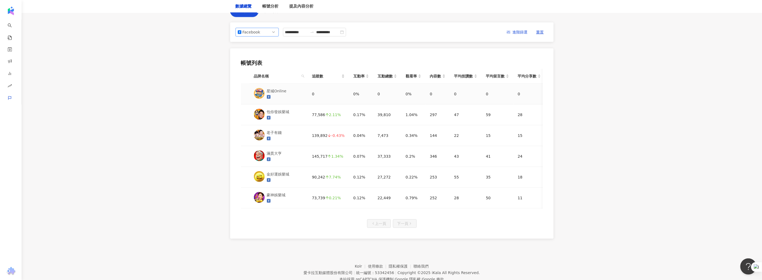
click at [269, 97] on icon at bounding box center [269, 97] width 4 height 4
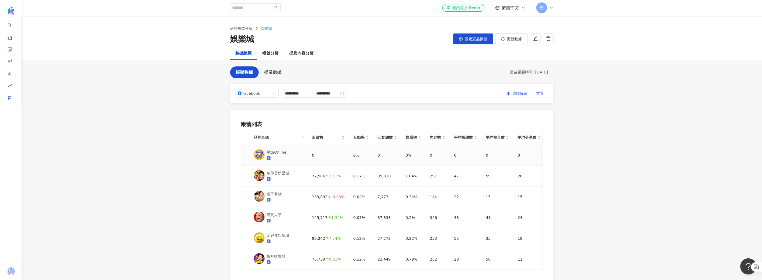
scroll to position [0, 0]
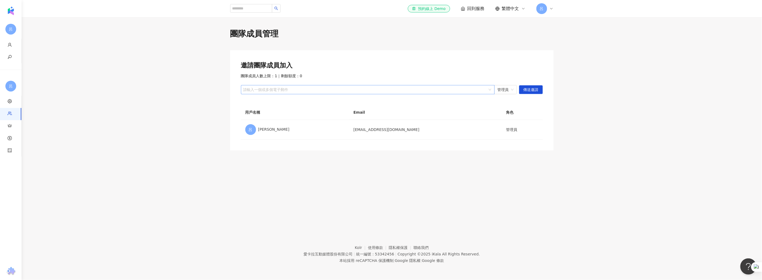
click at [393, 85] on div "請輸入一個或多個電子郵件" at bounding box center [368, 89] width 254 height 9
paste input "**********"
type input "**********"
click at [533, 89] on span "傳送邀請" at bounding box center [531, 89] width 15 height 9
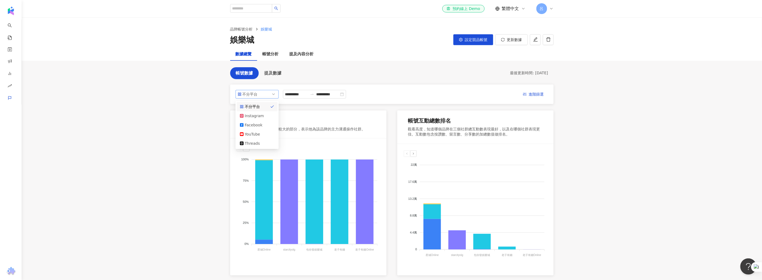
click at [267, 96] on span "不分平台" at bounding box center [257, 94] width 39 height 8
click at [262, 125] on div "Facebook" at bounding box center [254, 125] width 18 height 6
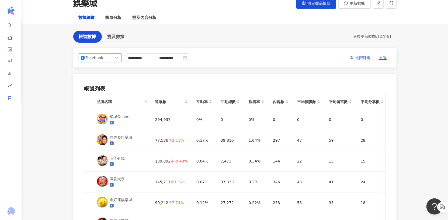
click at [39, 90] on main "**********" at bounding box center [235, 122] width 427 height 283
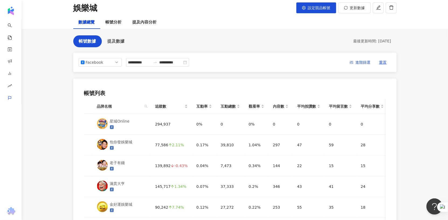
scroll to position [30, 0]
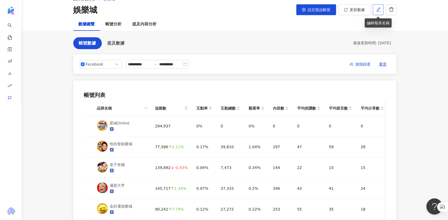
click at [380, 9] on icon "edit" at bounding box center [378, 9] width 5 height 5
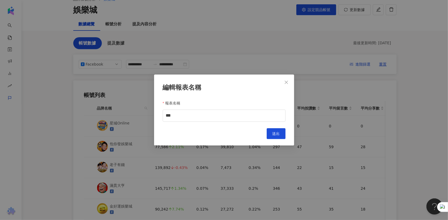
click at [285, 51] on div "編輯報表名稱 報表名稱 *** Cancel 送出" at bounding box center [224, 110] width 448 height 220
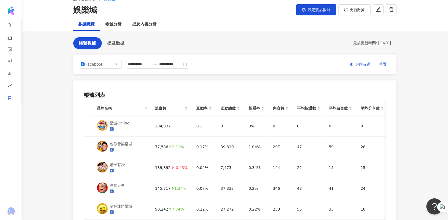
click at [82, 23] on div "數據總覽" at bounding box center [87, 24] width 16 height 6
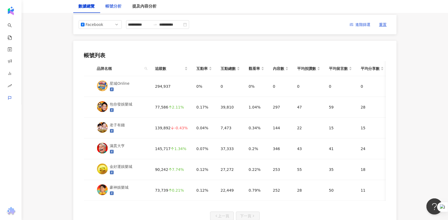
scroll to position [13, 0]
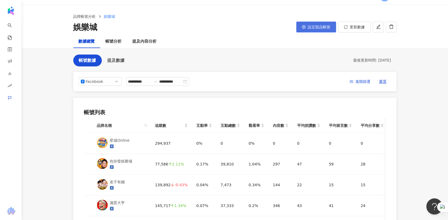
click at [323, 27] on span "設定競品帳號" at bounding box center [319, 27] width 23 height 4
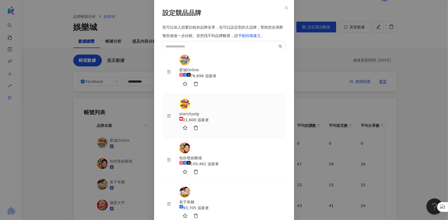
scroll to position [97, 0]
click at [412, 45] on div "設定競品品牌 您可以加入想要比較的品牌名單，也可以設定您的主品牌，幫助您在洞察報告做進一步比較。 若您找不到品牌帳號，請 手動回報建立 。 星城Online …" at bounding box center [224, 110] width 448 height 220
drag, startPoint x: 412, startPoint y: 45, endPoint x: 414, endPoint y: 48, distance: 3.3
click at [414, 48] on div "設定競品品牌 您可以加入想要比較的品牌名單，也可以設定您的主品牌，幫助您在洞察報告做進一步比較。 若您找不到品牌帳號，請 手動回報建立 。 星城Online …" at bounding box center [224, 110] width 448 height 220
click at [285, 10] on icon "close" at bounding box center [286, 8] width 4 height 4
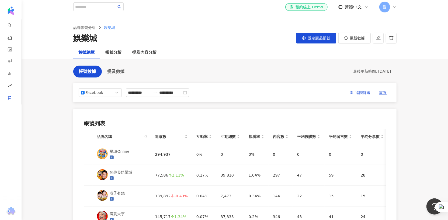
scroll to position [0, 0]
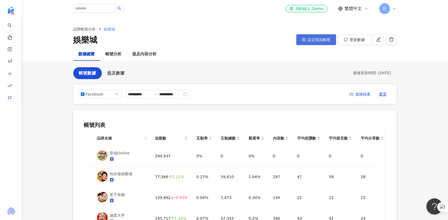
click at [309, 39] on span "設定競品帳號" at bounding box center [319, 39] width 23 height 4
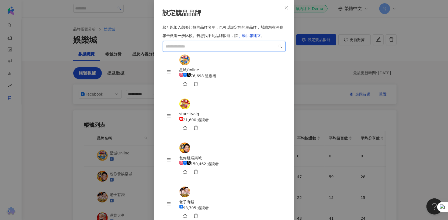
click at [187, 49] on input "search" at bounding box center [222, 46] width 112 height 6
click at [435, 78] on div "設定競品品牌 您可以加入想要比較的品牌名單，也可以設定您的主品牌，幫助您在洞察報告做進一步比較。 若您找不到品牌帳號，請 手動回報建立 。 星城Online …" at bounding box center [224, 110] width 448 height 220
click at [286, 10] on icon "close" at bounding box center [286, 8] width 4 height 4
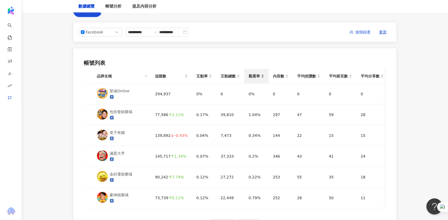
scroll to position [64, 0]
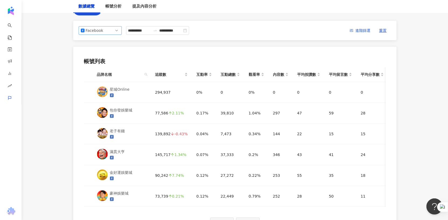
click at [111, 29] on span "Facebook" at bounding box center [100, 30] width 39 height 8
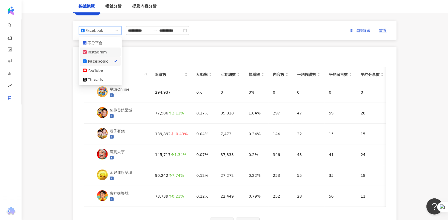
click at [99, 51] on div "Instagram" at bounding box center [97, 52] width 18 height 6
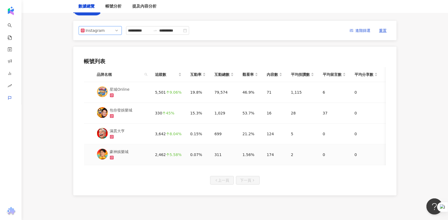
scroll to position [62, 0]
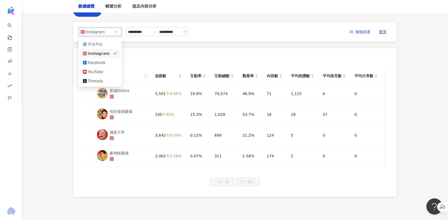
click at [97, 31] on div "Instagram" at bounding box center [95, 32] width 18 height 8
click at [78, 124] on div "帳號列表 品牌名稱 追蹤數 互動率 互動總數 觀看率 內容數 平均按讚數 平均留言數 平均分享數 平均互動數 平均觀看數 星城Online 5,501 9.0…" at bounding box center [234, 122] width 323 height 149
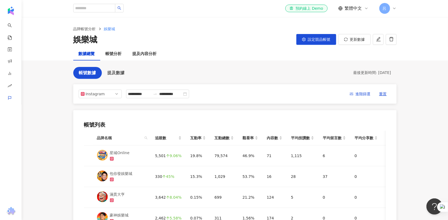
scroll to position [0, 0]
click at [97, 88] on div "**********" at bounding box center [234, 93] width 323 height 19
click at [97, 93] on div "Instagram" at bounding box center [95, 94] width 18 height 8
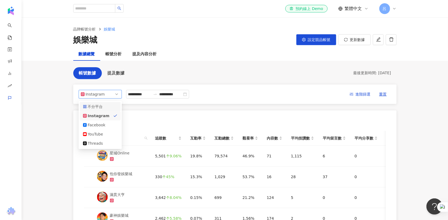
click at [99, 104] on div "不分平台" at bounding box center [97, 107] width 18 height 6
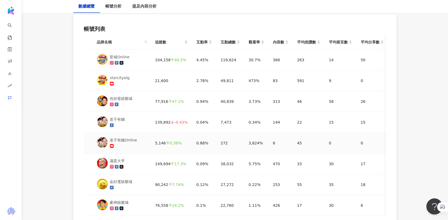
scroll to position [273, 0]
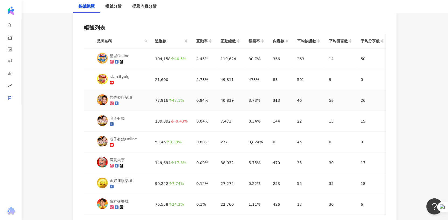
click at [122, 95] on div "包你發娛樂城" at bounding box center [121, 97] width 23 height 6
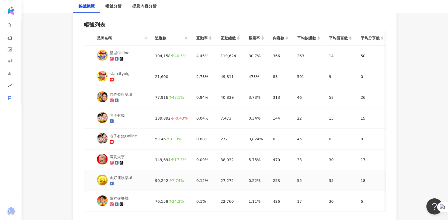
scroll to position [276, 0]
click at [128, 175] on div "金好運娛樂城" at bounding box center [121, 177] width 23 height 6
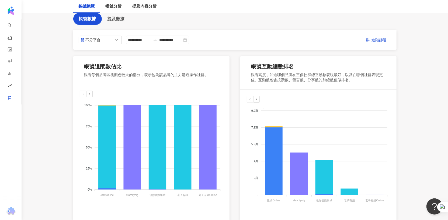
scroll to position [0, 0]
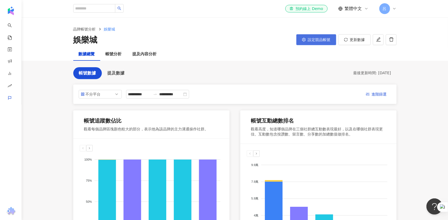
click at [326, 38] on span "設定競品帳號" at bounding box center [319, 39] width 23 height 4
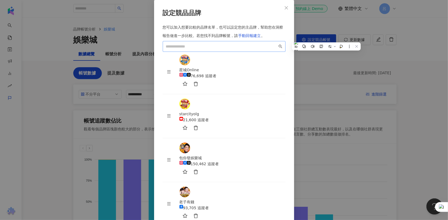
click at [222, 52] on span at bounding box center [224, 46] width 123 height 11
click at [218, 49] on input "search" at bounding box center [222, 46] width 112 height 6
click at [186, 49] on input "***" at bounding box center [222, 46] width 112 height 6
click at [275, 49] on input "***" at bounding box center [222, 46] width 112 height 6
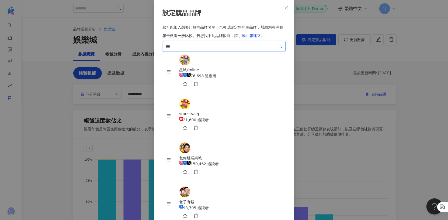
click at [198, 49] on input "***" at bounding box center [222, 46] width 112 height 6
paste input "*"
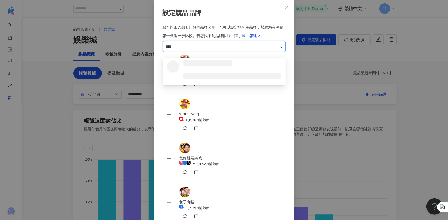
click at [198, 49] on input "****" at bounding box center [222, 46] width 112 height 6
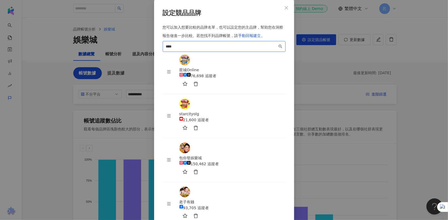
click at [198, 49] on input "****" at bounding box center [222, 46] width 112 height 6
click at [191, 49] on input "****" at bounding box center [222, 46] width 112 height 6
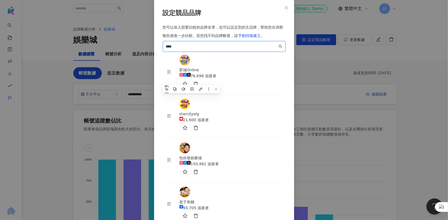
click at [191, 49] on input "****" at bounding box center [222, 46] width 112 height 6
type input "*"
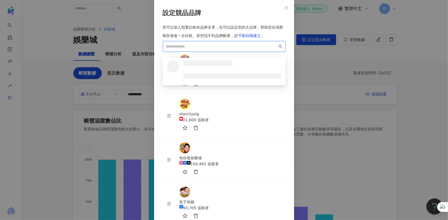
type input "*"
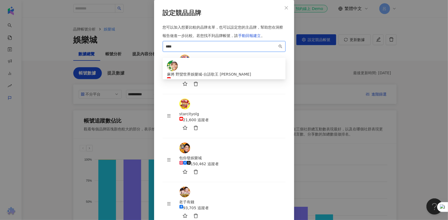
click at [204, 49] on input "****" at bounding box center [222, 46] width 112 height 6
paste input "*"
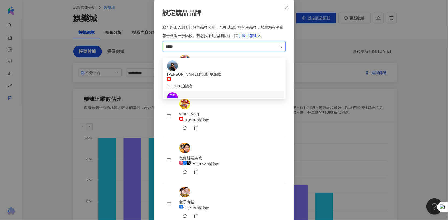
scroll to position [36, 0]
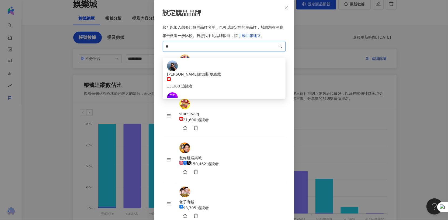
type input "*"
type input "***"
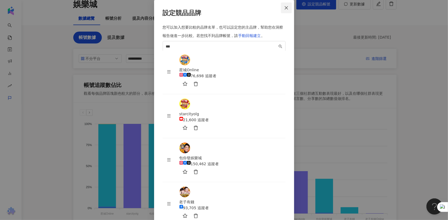
click at [284, 10] on icon "close" at bounding box center [286, 8] width 4 height 4
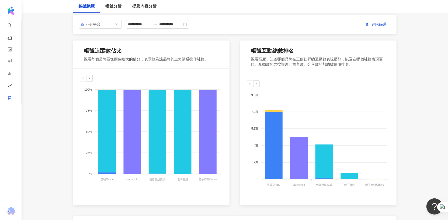
scroll to position [37, 0]
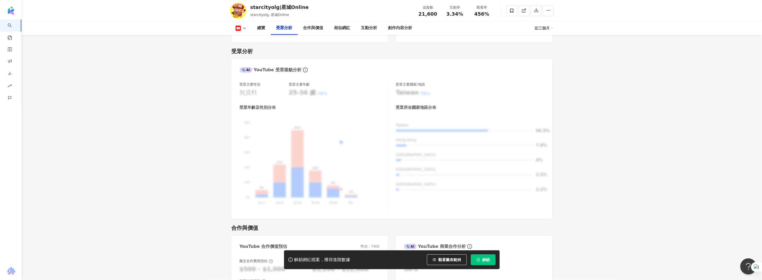
scroll to position [518, 0]
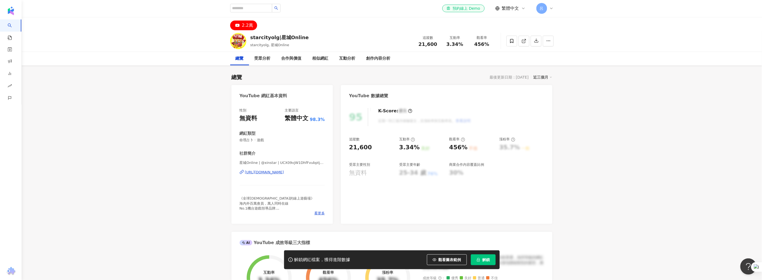
scroll to position [0, 0]
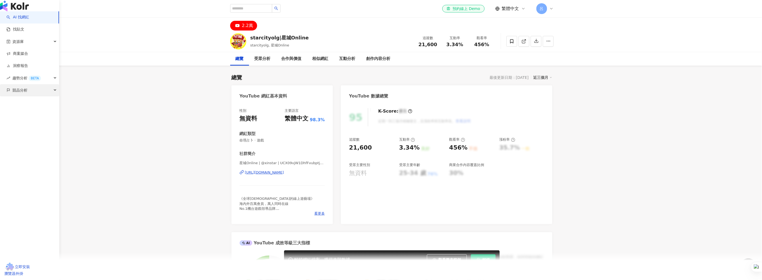
click at [39, 96] on div "競品分析" at bounding box center [29, 90] width 59 height 12
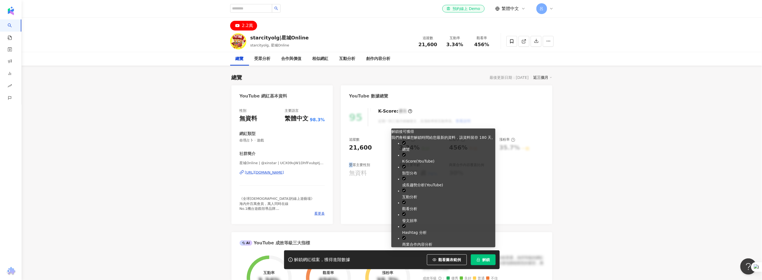
click at [490, 258] on span "解鎖" at bounding box center [487, 259] width 8 height 4
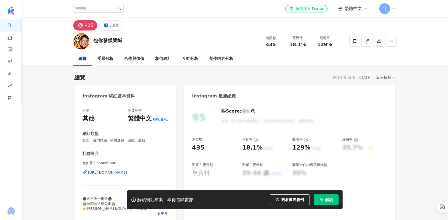
click at [331, 201] on span "解鎖" at bounding box center [330, 199] width 8 height 4
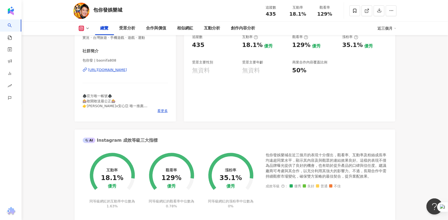
scroll to position [103, 0]
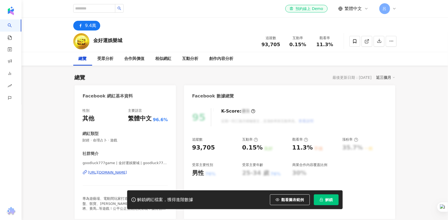
click at [331, 201] on span "解鎖" at bounding box center [330, 199] width 8 height 4
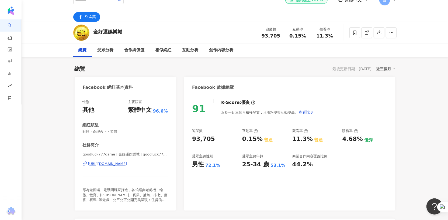
scroll to position [14, 0]
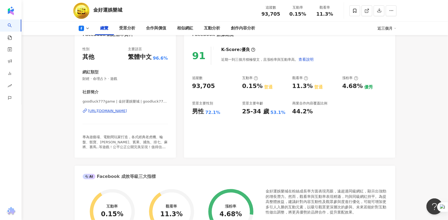
scroll to position [0, 0]
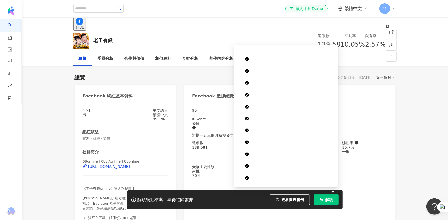
click at [327, 201] on span "解鎖" at bounding box center [330, 199] width 8 height 4
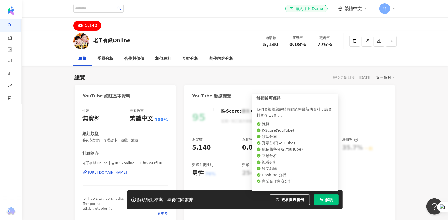
click at [329, 199] on span "解鎖" at bounding box center [330, 199] width 8 height 4
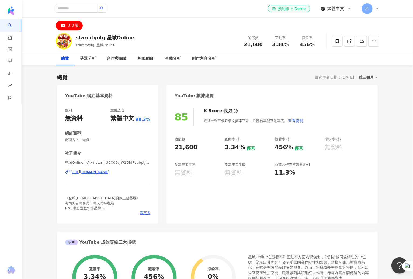
click at [359, 77] on div "近三個月" at bounding box center [368, 77] width 19 height 7
click at [375, 78] on icon at bounding box center [376, 77] width 3 height 3
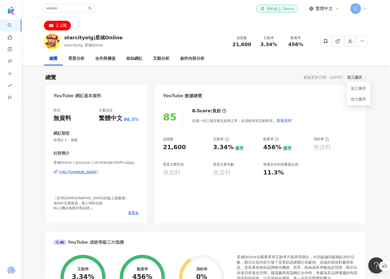
click at [357, 100] on div "YouTube 數據總覽" at bounding box center [260, 94] width 211 height 18
click at [354, 98] on div "YouTube 數據總覽" at bounding box center [260, 94] width 211 height 18
click at [359, 78] on div "近三個月" at bounding box center [356, 77] width 19 height 7
click at [355, 99] on link "近六個月" at bounding box center [359, 99] width 15 height 4
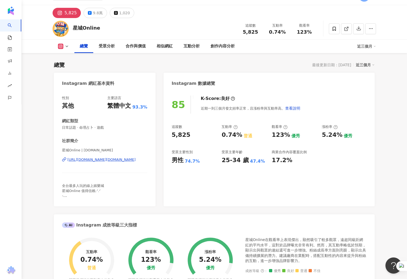
scroll to position [112, 0]
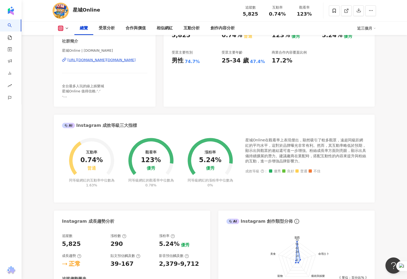
click at [67, 28] on icon at bounding box center [67, 28] width 4 height 4
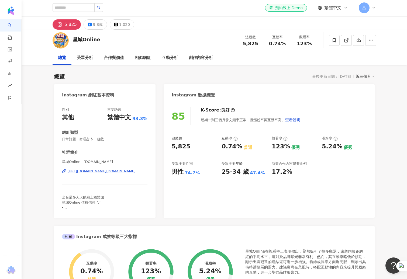
scroll to position [0, 0]
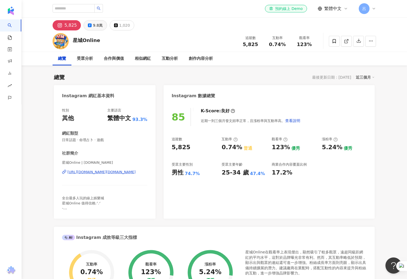
click at [95, 24] on div "9.8萬" at bounding box center [98, 26] width 10 height 8
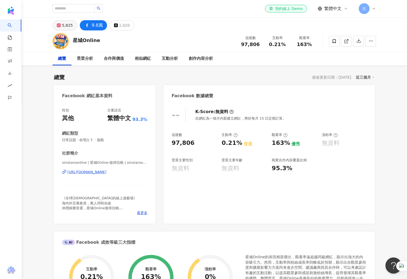
click at [64, 27] on div "5,825" at bounding box center [67, 26] width 11 height 8
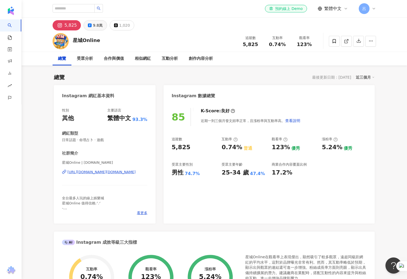
click at [89, 27] on icon at bounding box center [90, 25] width 4 height 4
click at [93, 25] on div "9.8萬" at bounding box center [98, 26] width 10 height 8
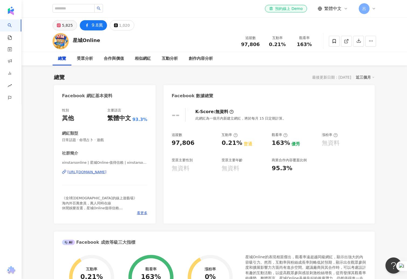
click at [65, 25] on div "5,825" at bounding box center [67, 26] width 11 height 8
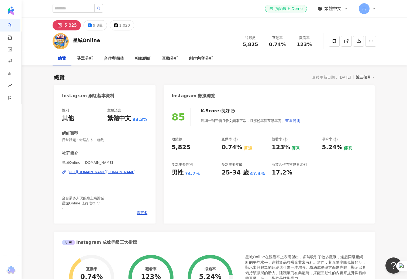
click at [65, 26] on div "5,825" at bounding box center [70, 26] width 12 height 8
click at [90, 27] on button "9.8萬" at bounding box center [95, 25] width 23 height 10
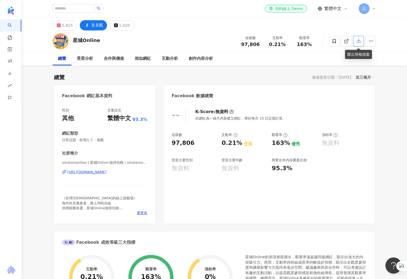
click at [359, 42] on icon "button" at bounding box center [358, 40] width 5 height 5
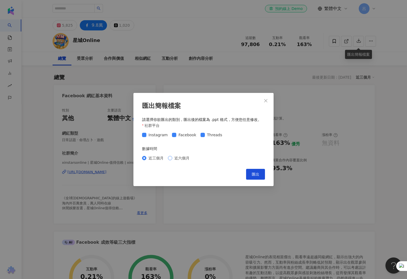
click at [181, 158] on span "近六個月" at bounding box center [181, 158] width 19 height 6
click at [259, 173] on span "匯出" at bounding box center [256, 174] width 8 height 4
click at [264, 101] on icon "close" at bounding box center [266, 101] width 4 height 4
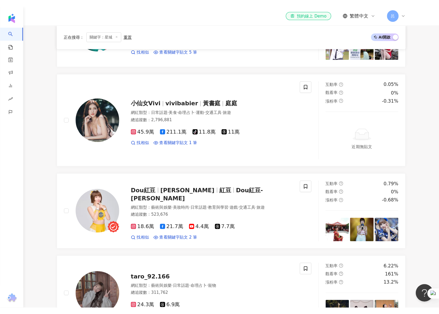
scroll to position [229, 0]
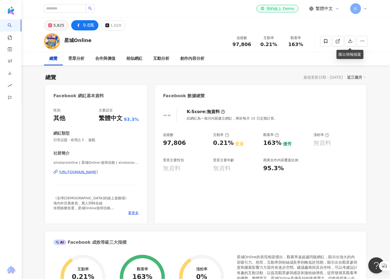
click at [60, 27] on div "5,825" at bounding box center [58, 26] width 11 height 8
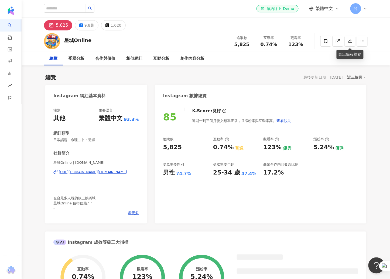
click at [354, 78] on div "近三個月" at bounding box center [356, 77] width 19 height 7
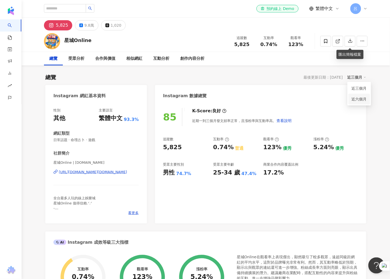
click at [358, 99] on link "近六個月" at bounding box center [359, 99] width 15 height 6
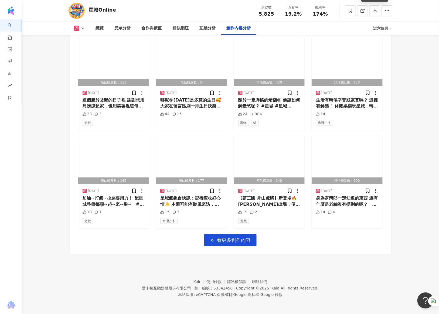
scroll to position [1798, 0]
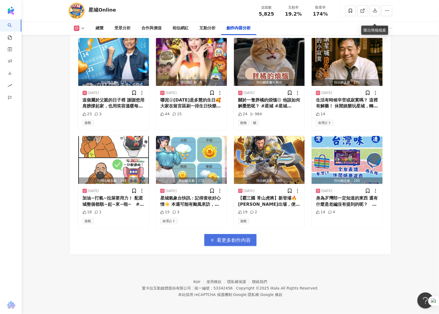
click at [221, 240] on span "看更多創作內容" at bounding box center [234, 241] width 34 height 6
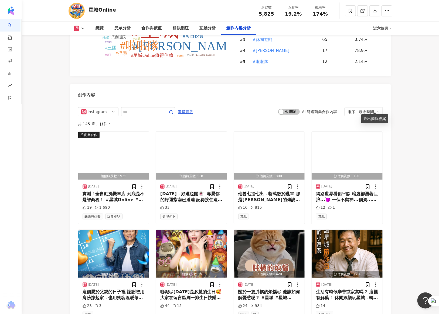
scroll to position [1526, 0]
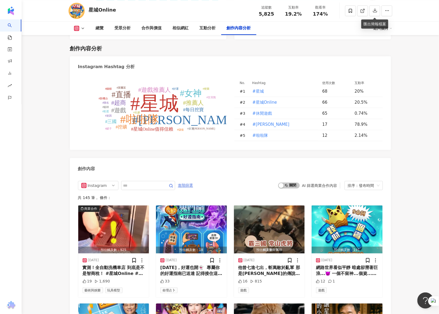
click at [185, 190] on span "進階篩選" at bounding box center [185, 185] width 15 height 9
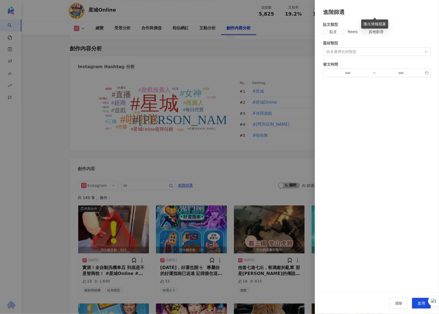
click at [230, 173] on div at bounding box center [219, 157] width 439 height 314
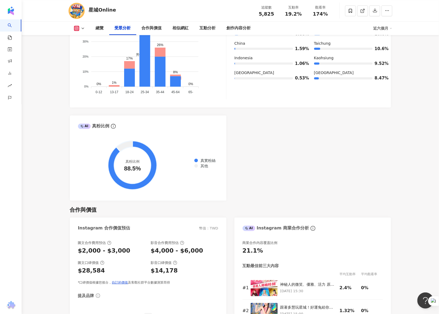
scroll to position [488, 0]
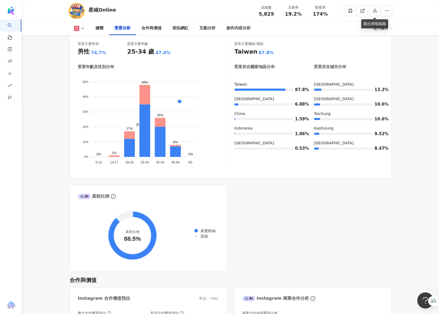
click at [82, 28] on icon at bounding box center [83, 28] width 4 height 4
click at [91, 51] on button "Facebook" at bounding box center [88, 51] width 32 height 8
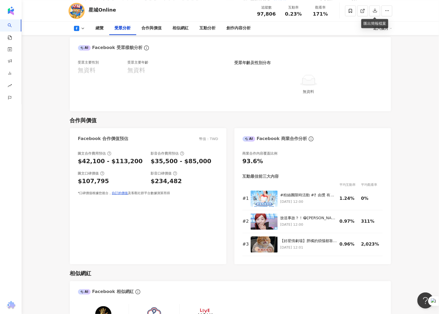
scroll to position [469, 0]
click at [250, 76] on div at bounding box center [308, 81] width 144 height 12
click at [368, 100] on div "受眾年齡及性別分布 無資料" at bounding box center [308, 81] width 148 height 43
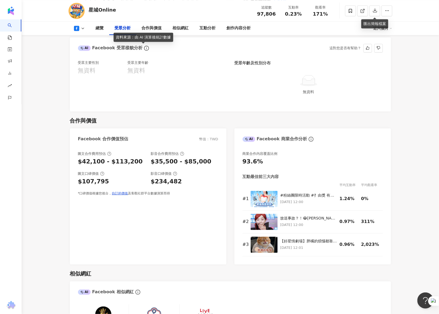
click at [144, 49] on icon "info-circle" at bounding box center [146, 48] width 5 height 5
click at [218, 108] on div "受眾主要性別 無資料 受眾主要年齡 無資料 受眾年齡及性別分布 無資料" at bounding box center [230, 83] width 321 height 57
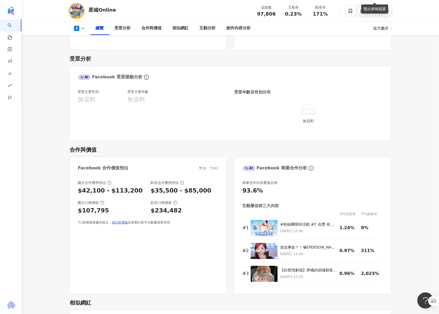
scroll to position [425, 0]
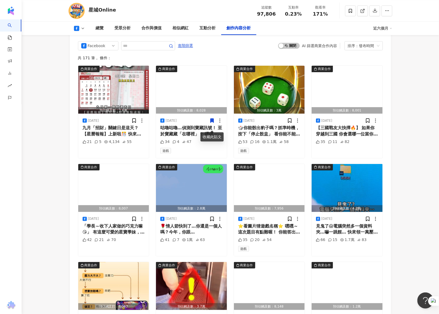
scroll to position [1399, 0]
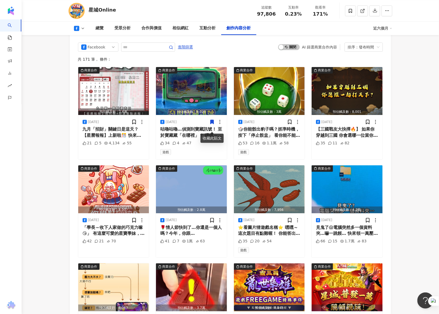
click at [85, 29] on button at bounding box center [79, 28] width 22 height 5
click at [87, 63] on button "Threads" at bounding box center [88, 64] width 32 height 8
click at [82, 62] on div "Facebook 進階篩選 啟動 關閉 AI 篩選商業合作內容 排序：發布時間 共 171 筆 ， 條件： 商業合作 預估觸及數：1.6萬 2025/9/2 …" at bounding box center [230, 208] width 305 height 331
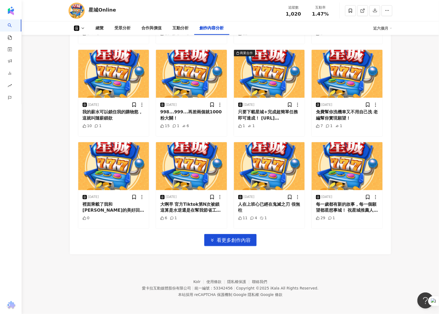
scroll to position [1125, 0]
click at [85, 26] on button at bounding box center [79, 28] width 22 height 5
